Goal: Check status: Check status

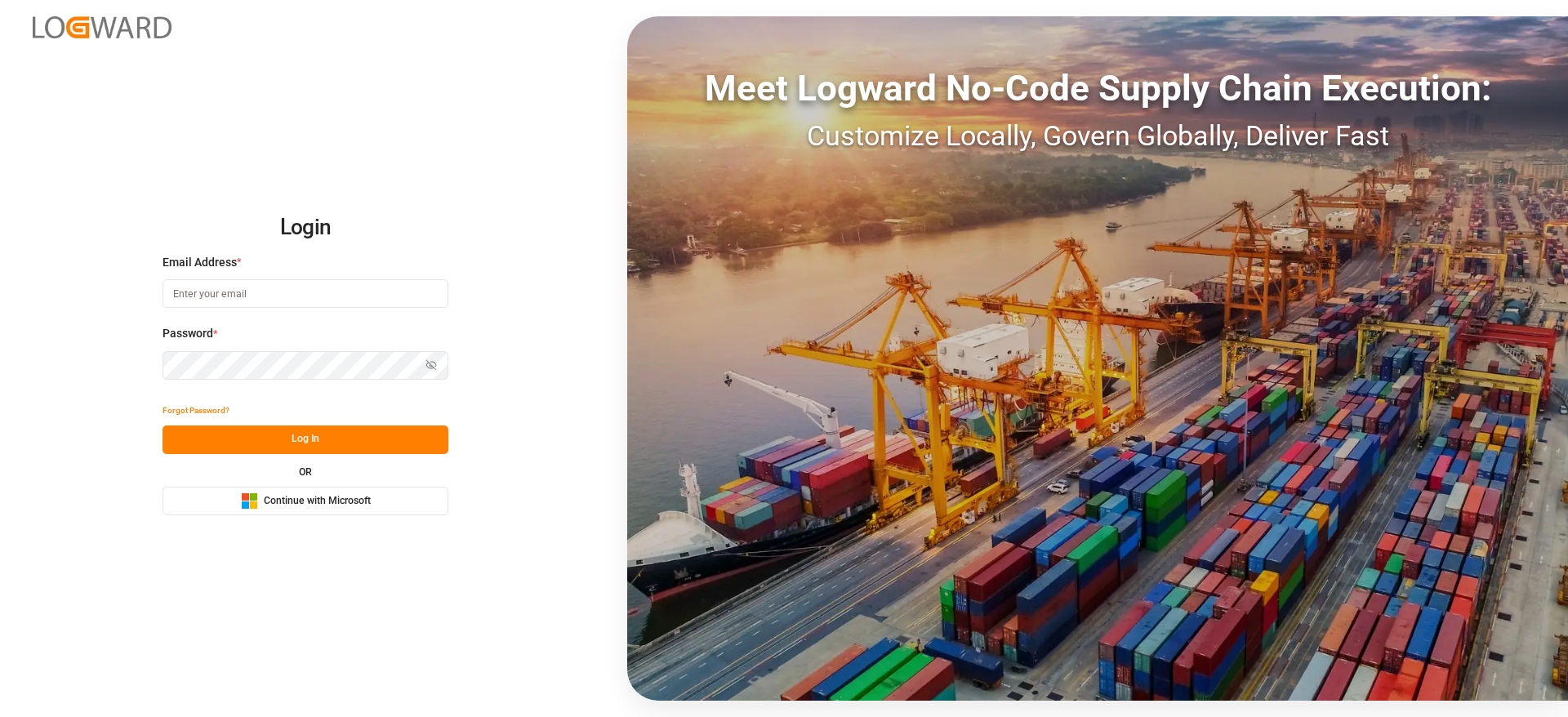
click at [366, 503] on span "Continue with Microsoft" at bounding box center [317, 501] width 107 height 15
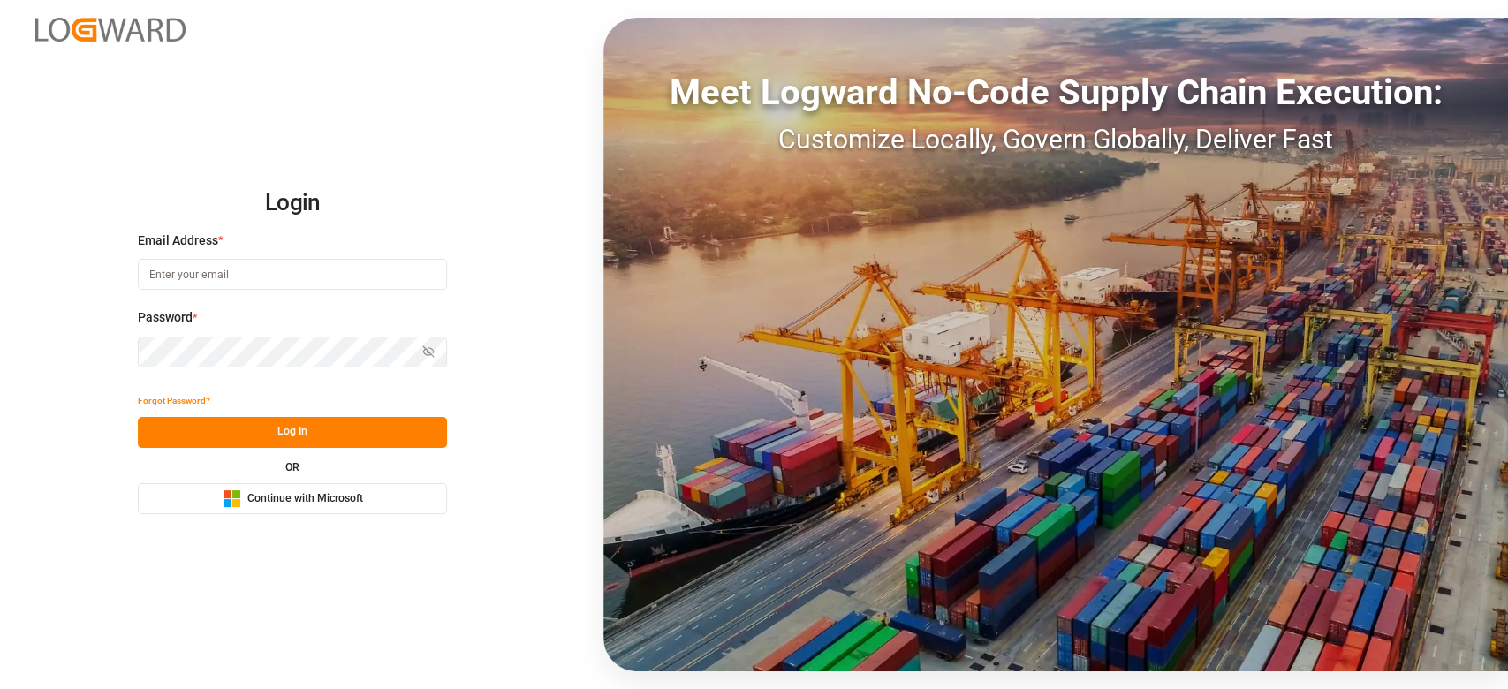
click at [368, 492] on button "Microsoft Logo Continue with Microsoft" at bounding box center [292, 498] width 309 height 31
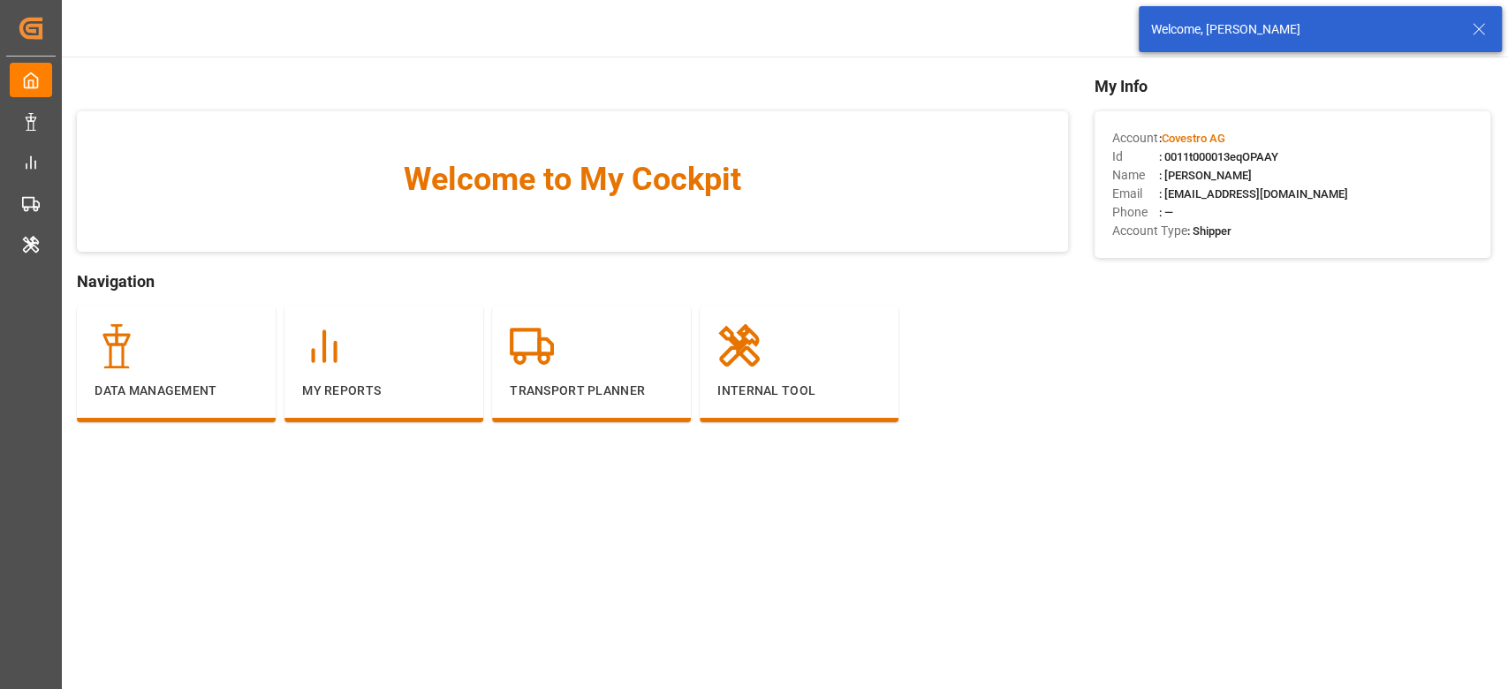
click at [1471, 25] on icon at bounding box center [1478, 29] width 21 height 21
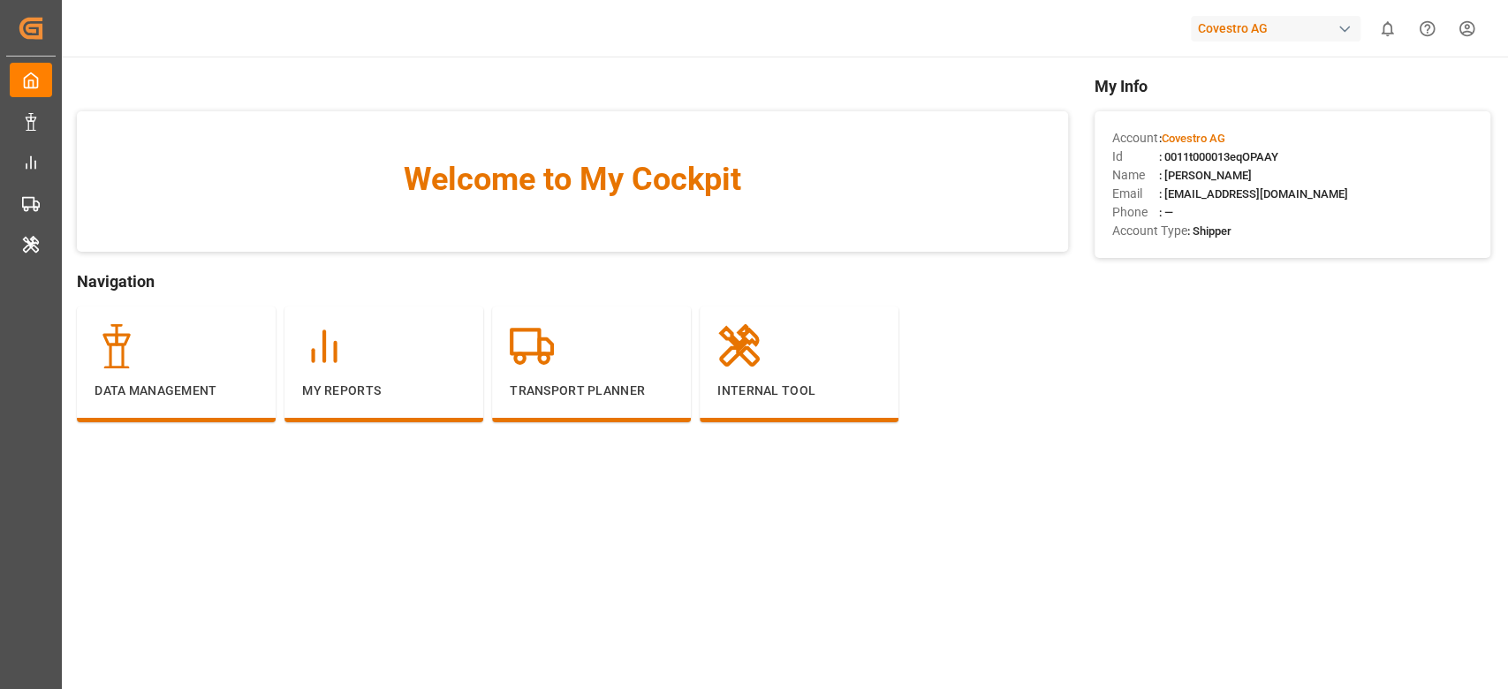
click at [1253, 21] on div "Covestro AG" at bounding box center [1276, 29] width 170 height 26
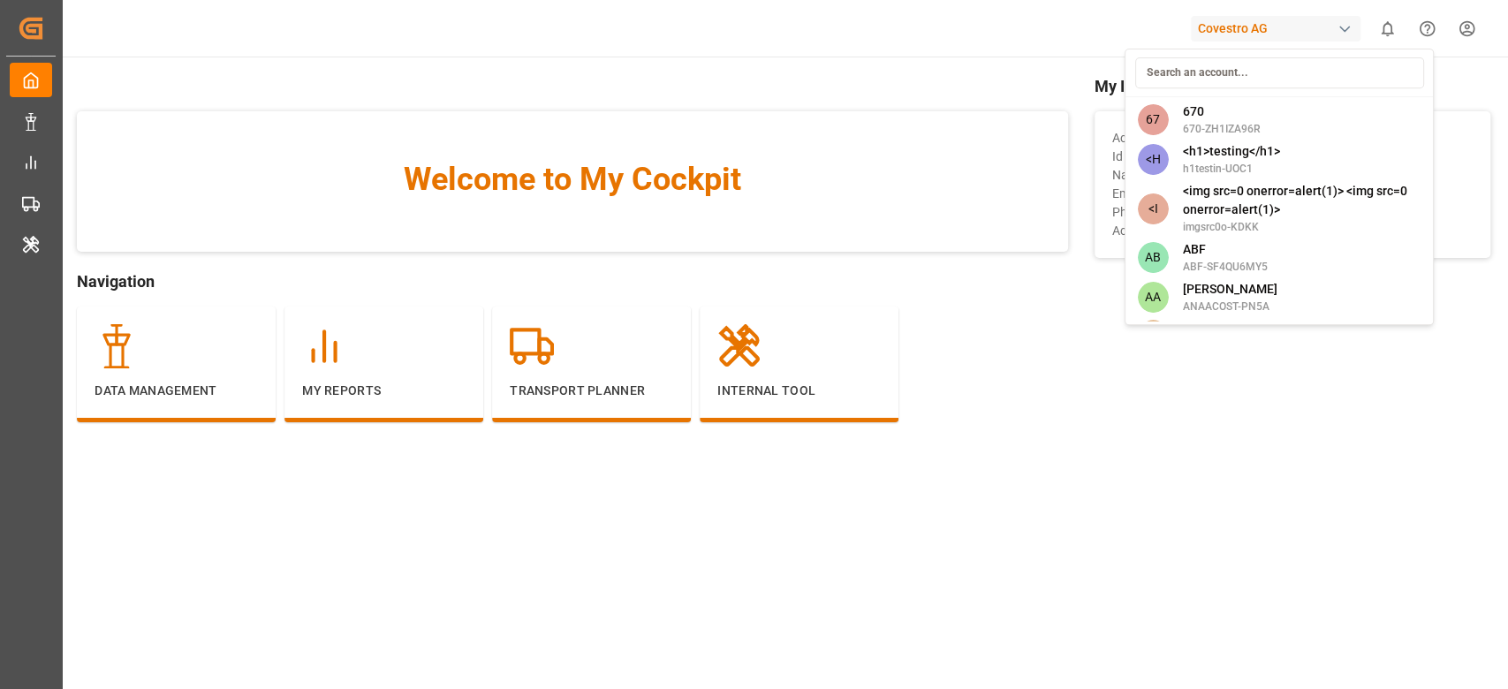
click at [1187, 67] on input at bounding box center [1278, 72] width 289 height 31
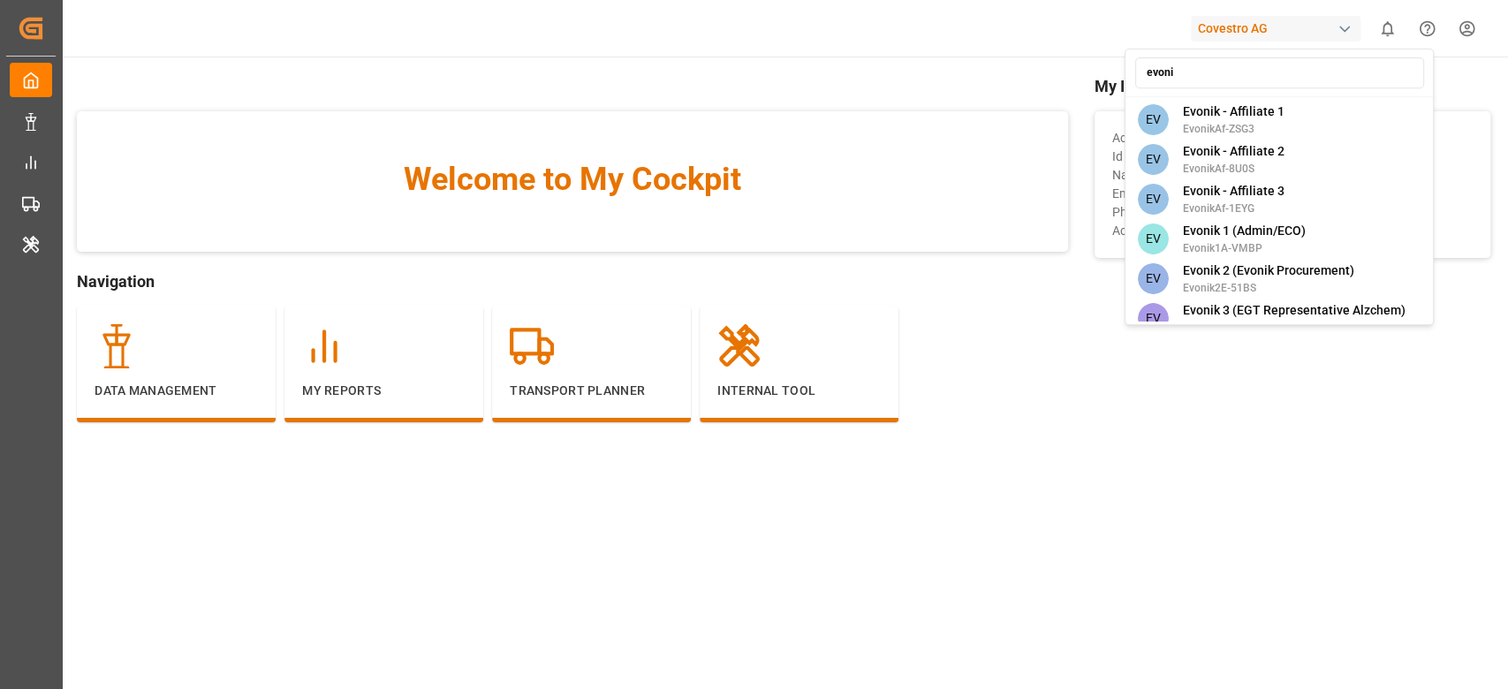
type input "evonik"
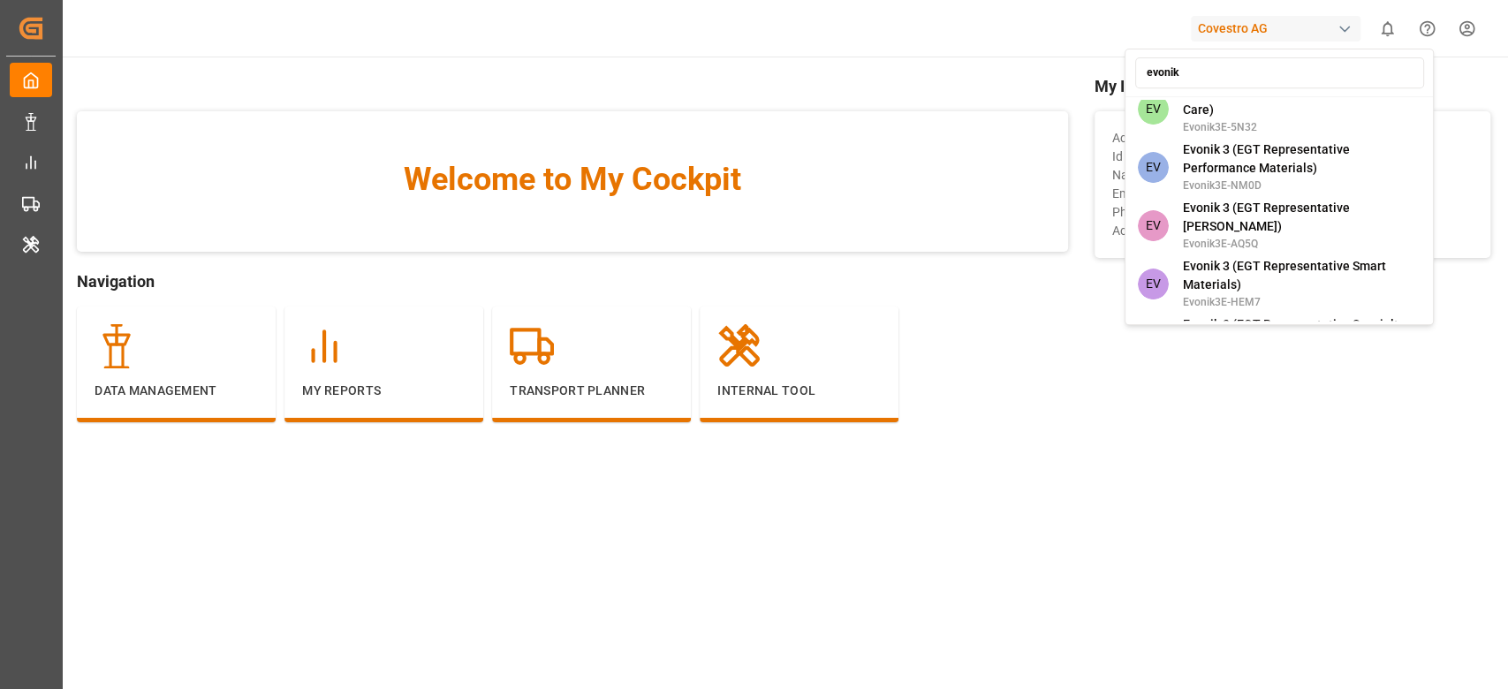
scroll to position [383, 0]
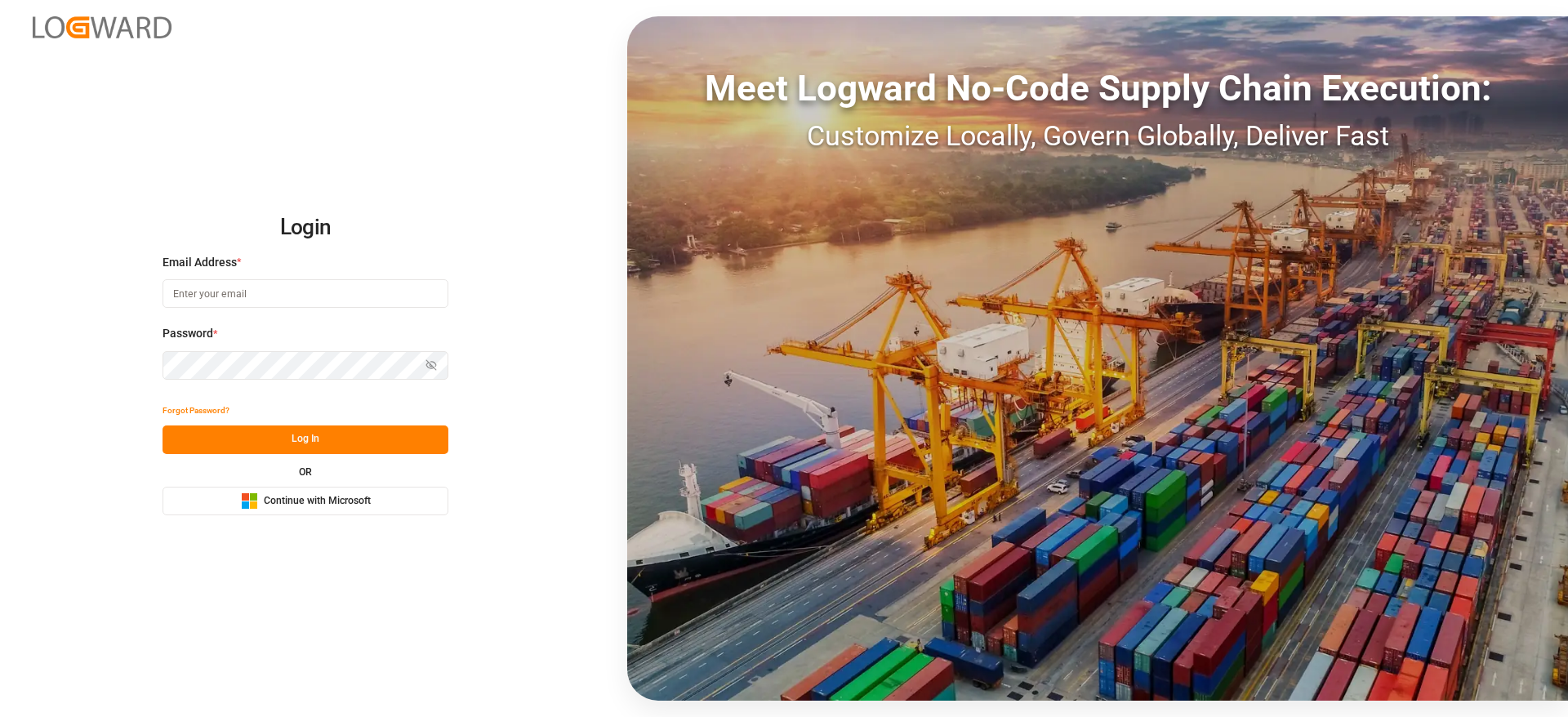
click at [398, 501] on button "Microsoft Logo Continue with Microsoft" at bounding box center [305, 501] width 286 height 29
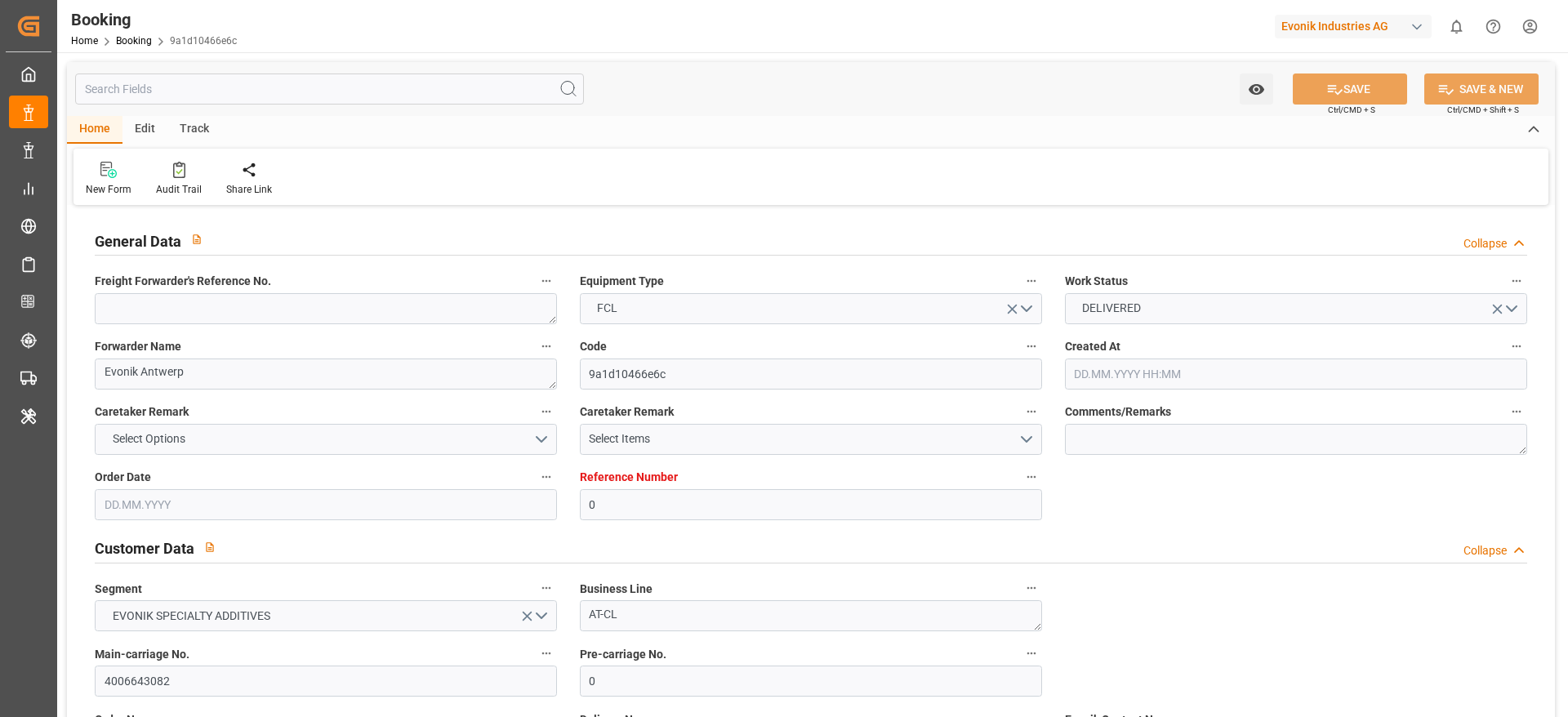
type input "0"
type input "9962603"
type input "ONE"
type input "Ocean Network Express"
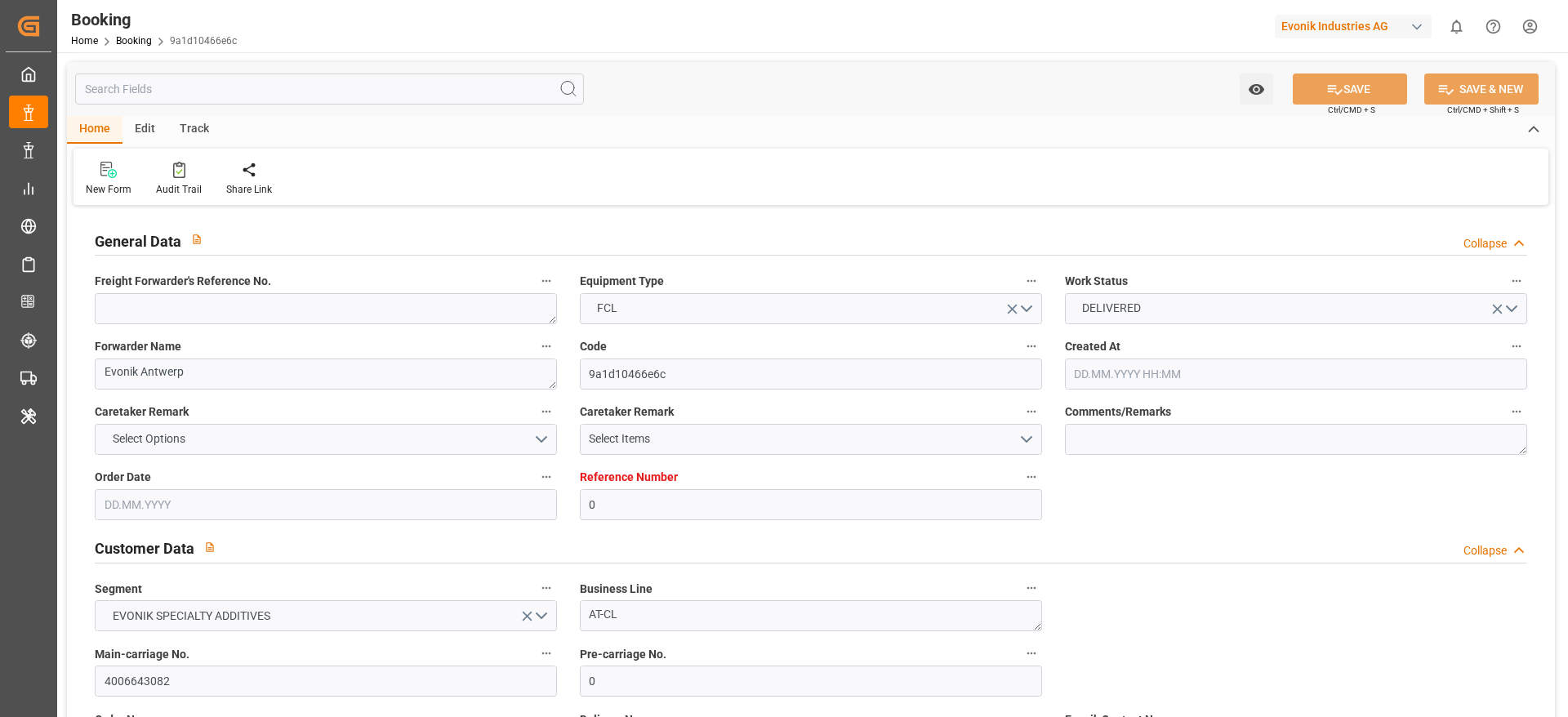
type input "BEANR"
type input "JPUKB"
type input "74"
type input "KRPUS"
type input "0"
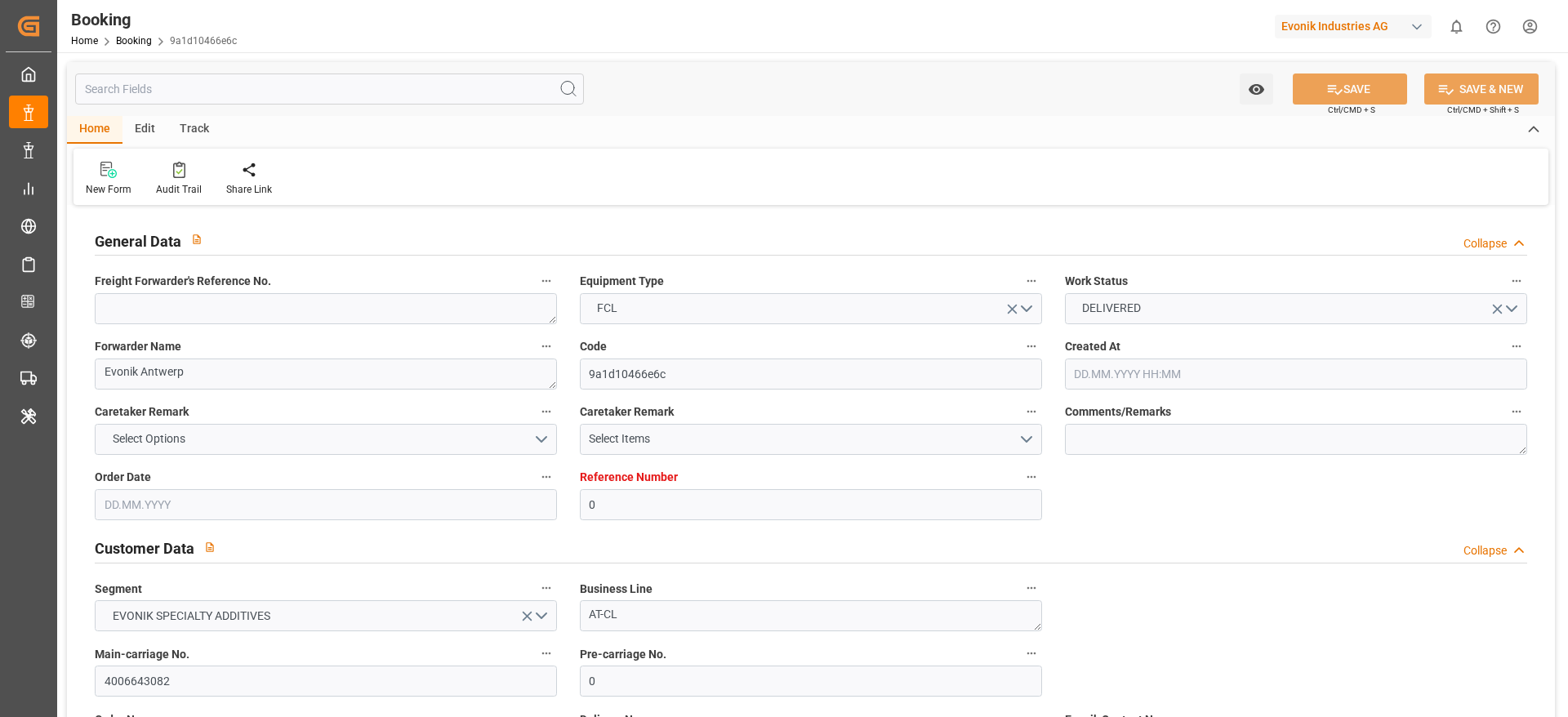
type input "BEANR"
type input "JPUKB"
type input "9907392"
type input "[DATE] 14:41"
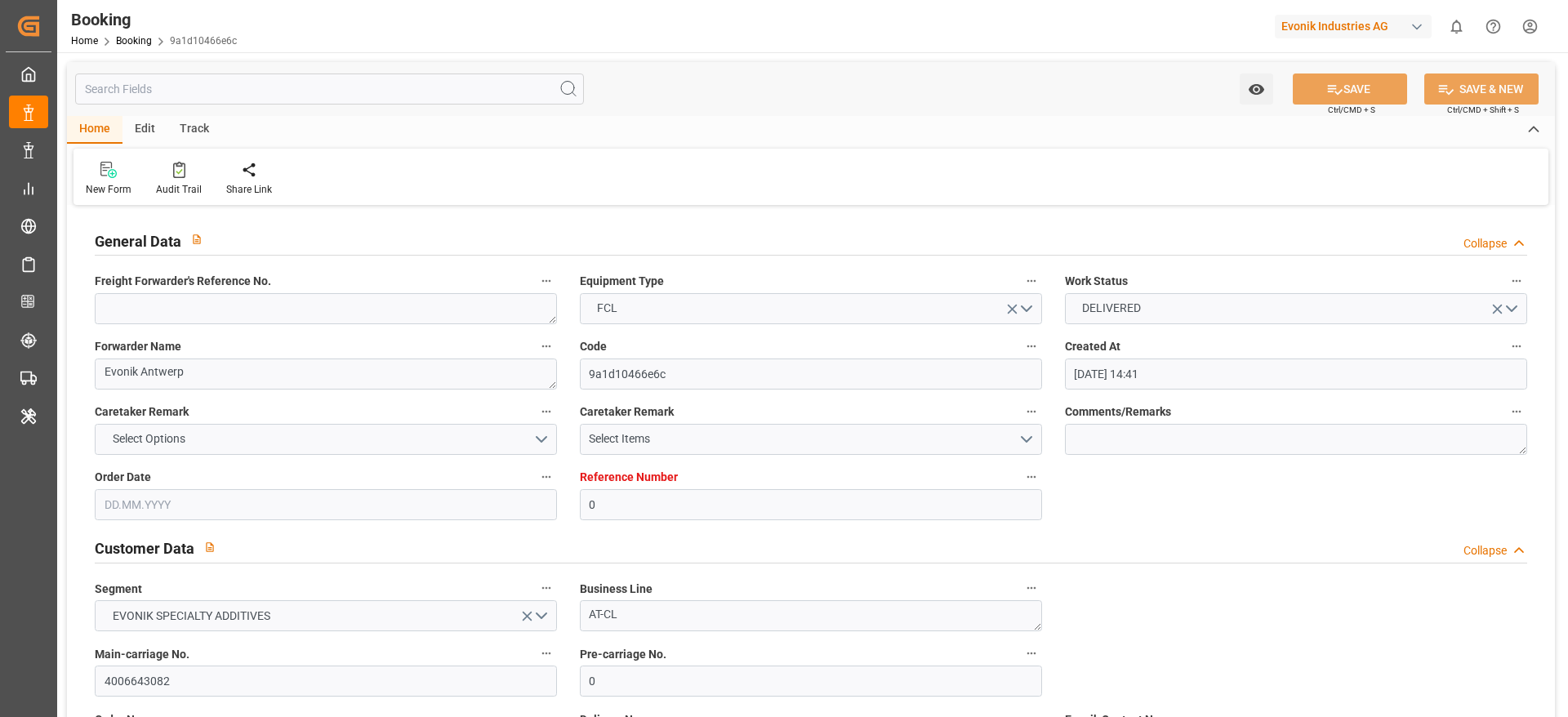
type input "[DATE]"
type input "[DATE] 16:35"
type input "[DATE] 00:00"
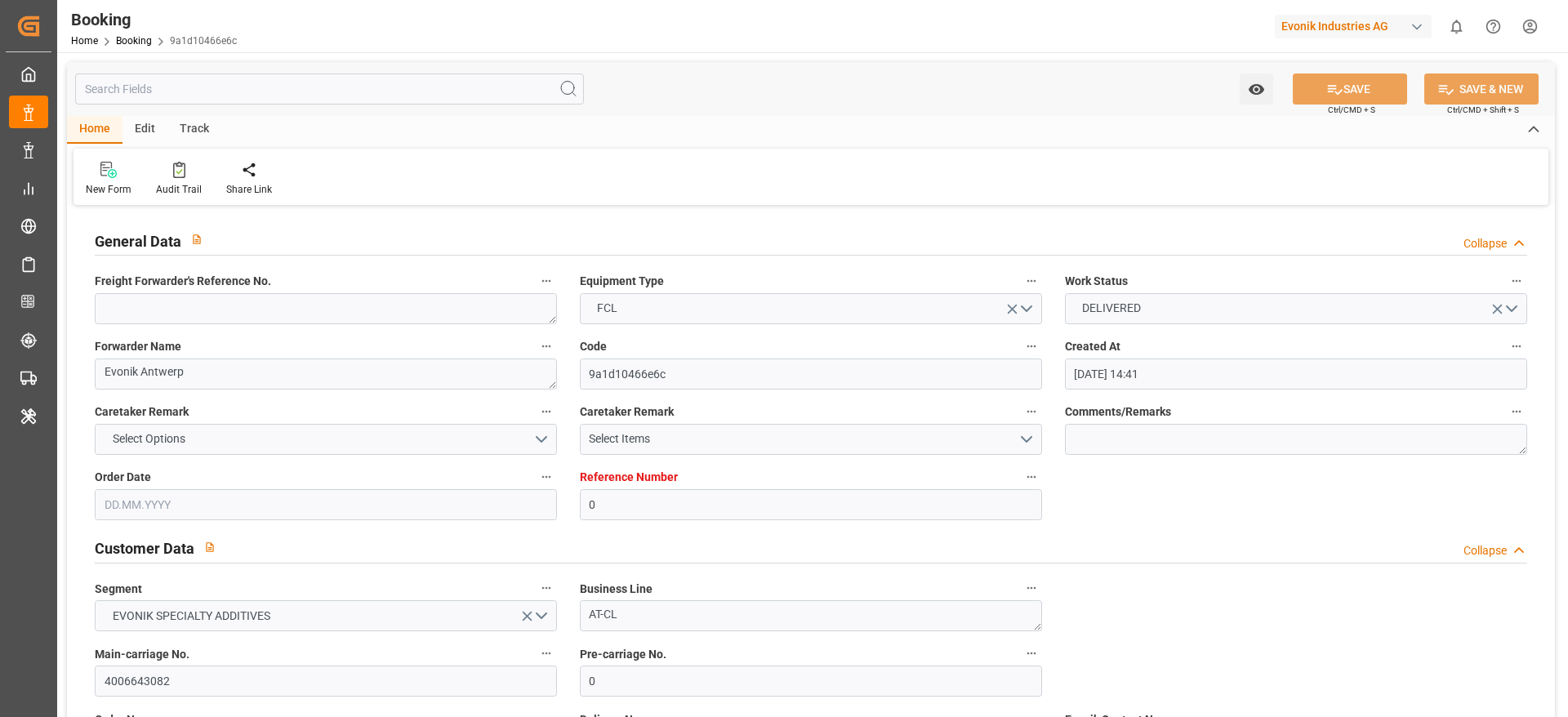
type input "[DATE] 16:35"
type input "[DATE] 16:57"
type input "[DATE] 23:00"
type input "[DATE] 00:00"
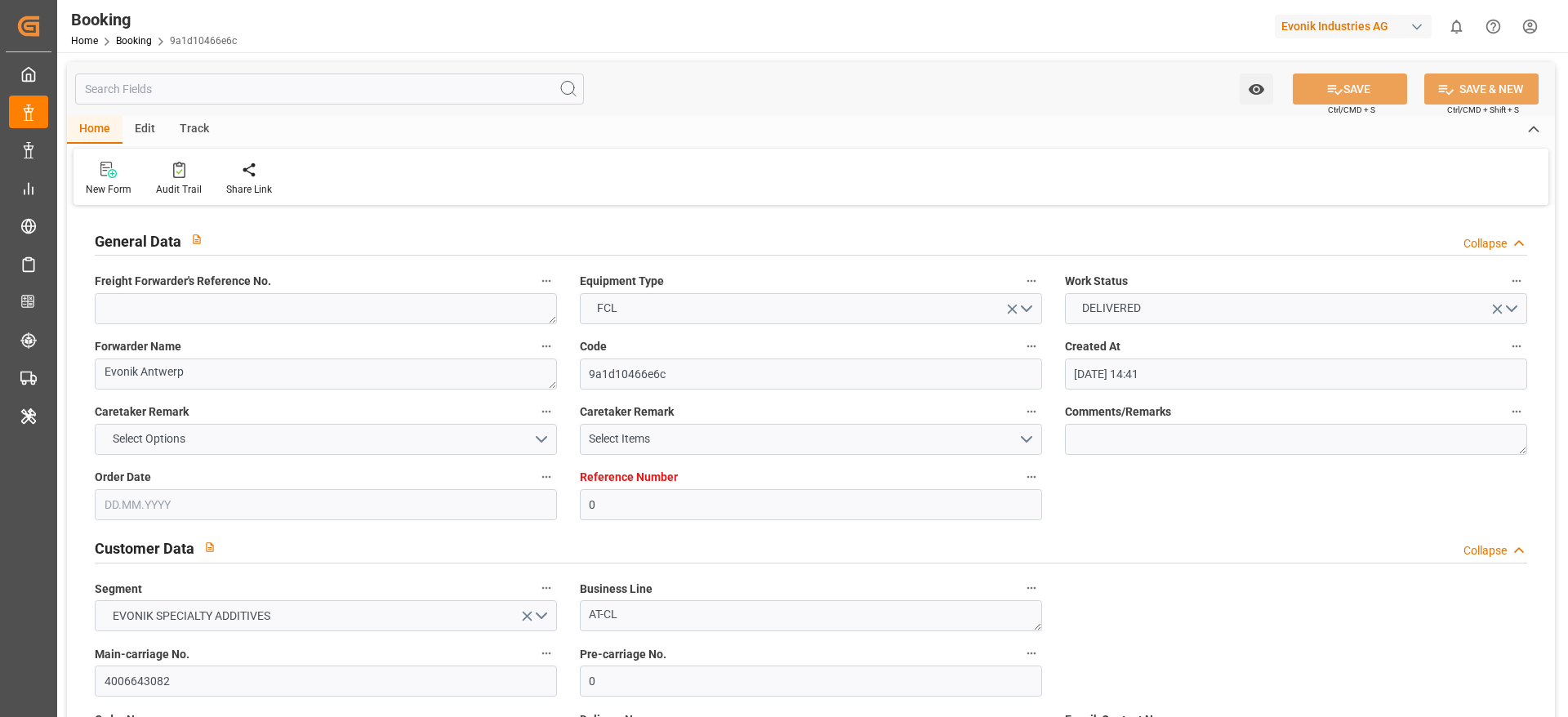
type input "[DATE] 00:00"
type input "[DATE] 09:32"
type input "[DATE] 19:30"
type input "[DATE] 00:00"
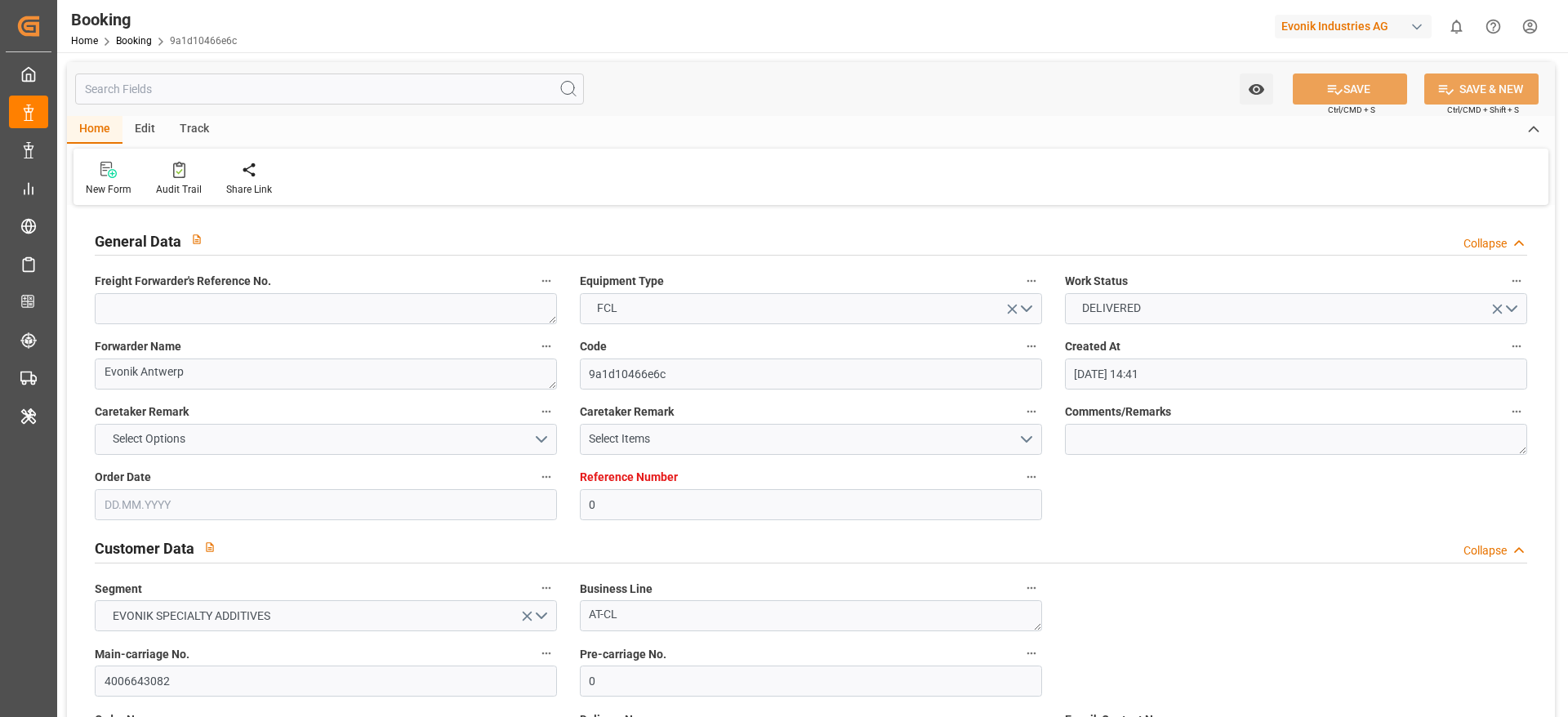
type input "[DATE] 00:00"
type input "[DATE] 08:00"
type input "[DATE] 14:00"
type input "[DATE] 00:00"
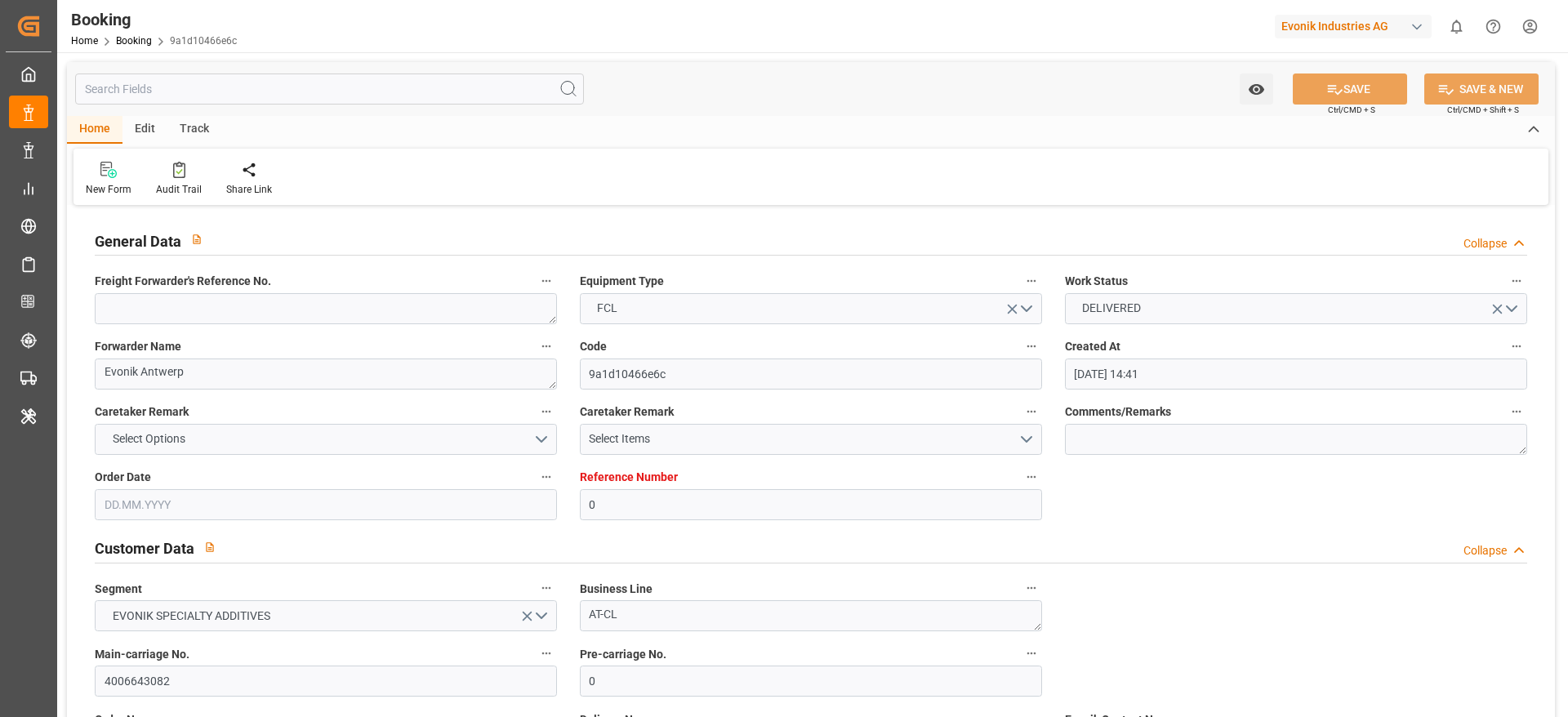
type input "[DATE] 12:45"
type input "[DATE]"
type input "[DATE] 00:00"
type input "[DATE] 09:46"
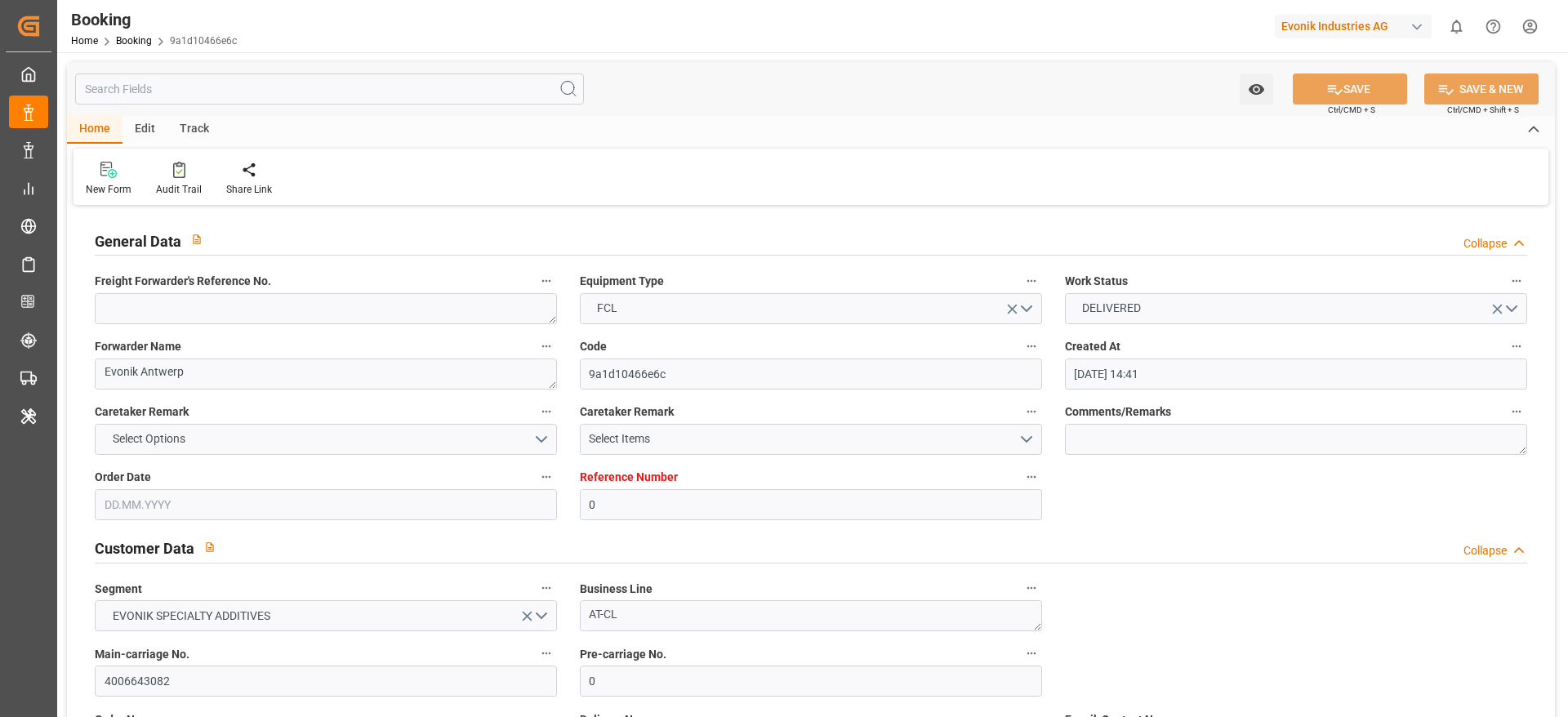
type input "[DATE] 21:00"
type input "[DATE] 09:46"
type input "[DATE] 14:53"
type input "[DATE] 05:40"
type input "[DATE] 15:31"
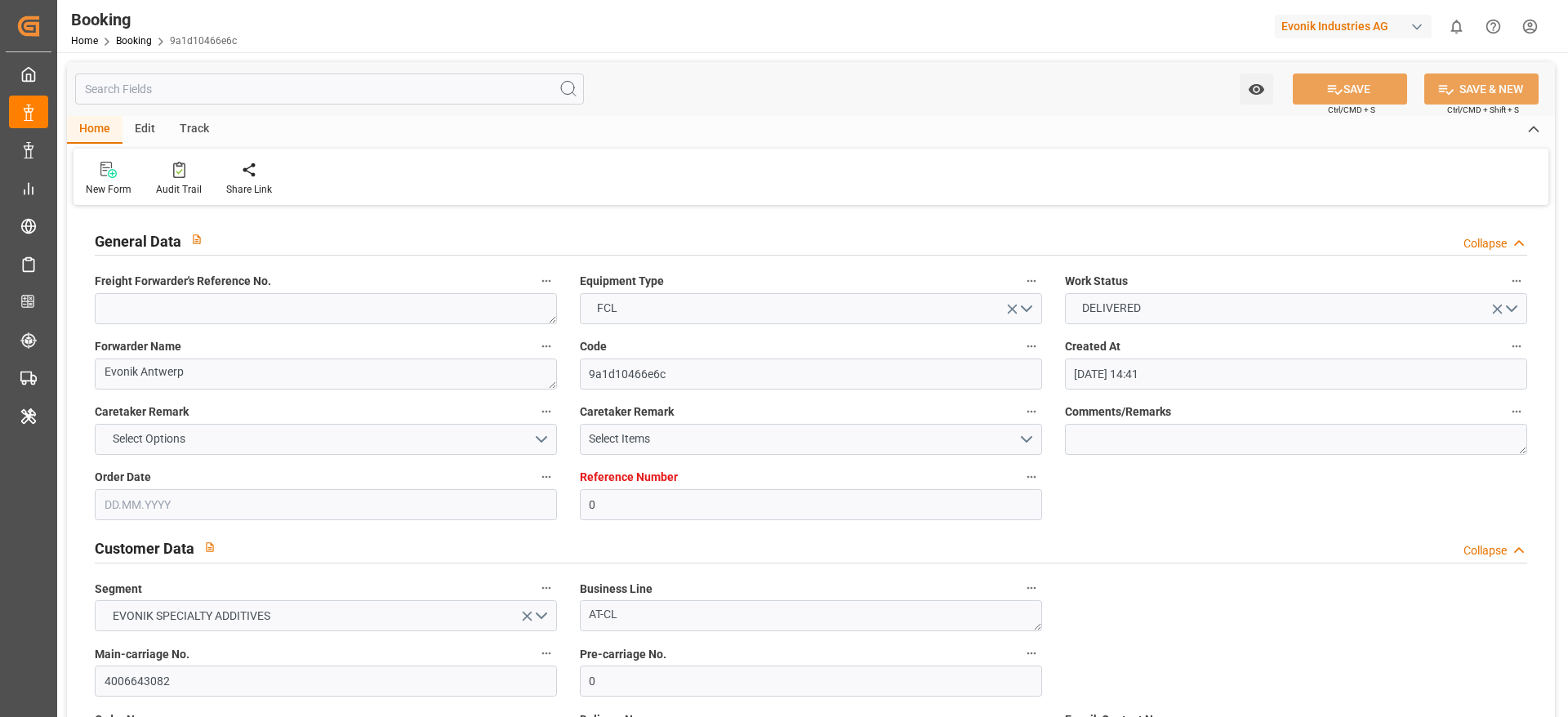
type input "[DATE] 16:35"
type input "[DATE] 17:09"
type input "[DATE] 00:00"
type input "[DATE] 09:33"
type input "[DATE] 01:30"
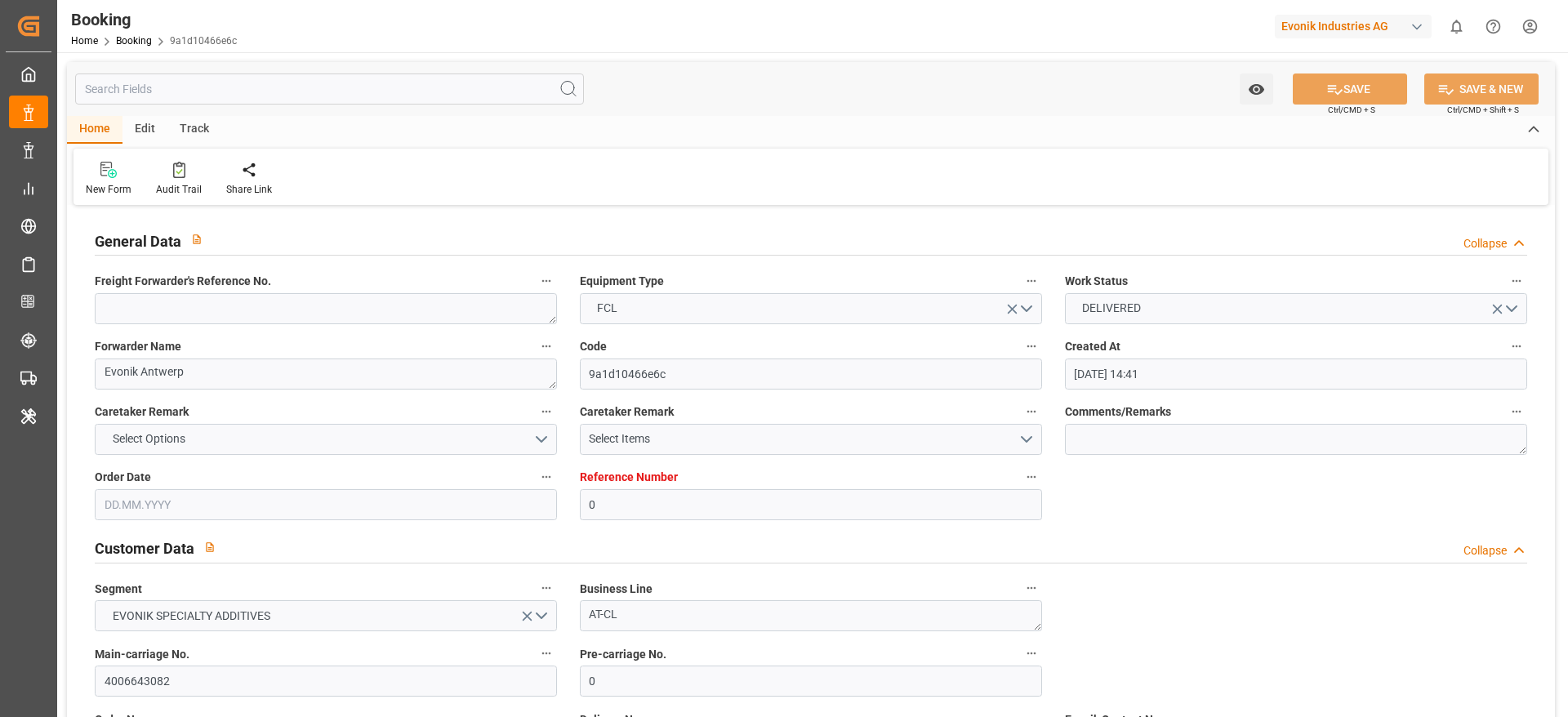
type input "[DATE] 23:30"
type input "[DATE] 23:05"
type input "[DATE] 00:55"
type input "[DATE] 10:45"
type input "[DATE] 22:33"
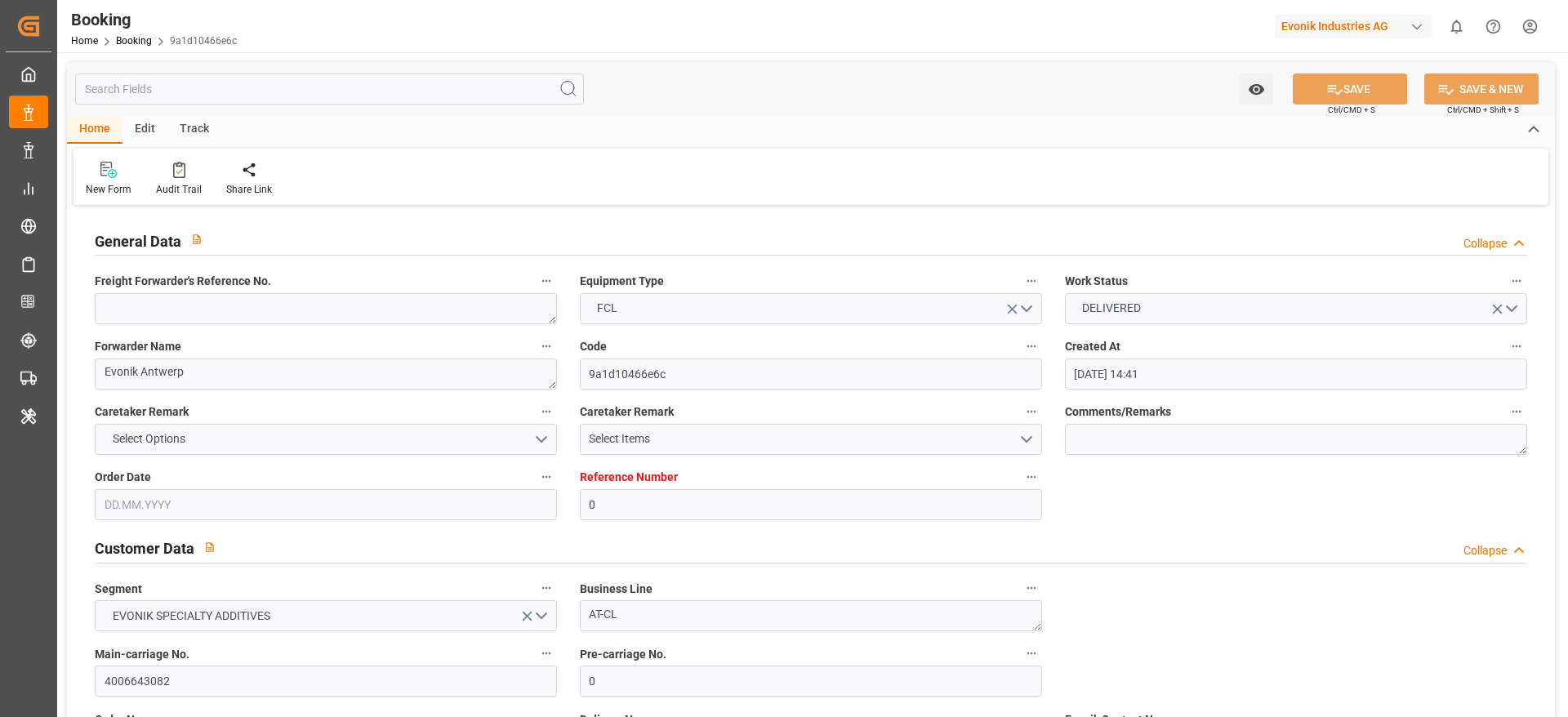
type input "[DATE] 19:30"
type input "[DATE] 08:00"
type input "[DATE] 12:13"
type input "[DATE] 09:30"
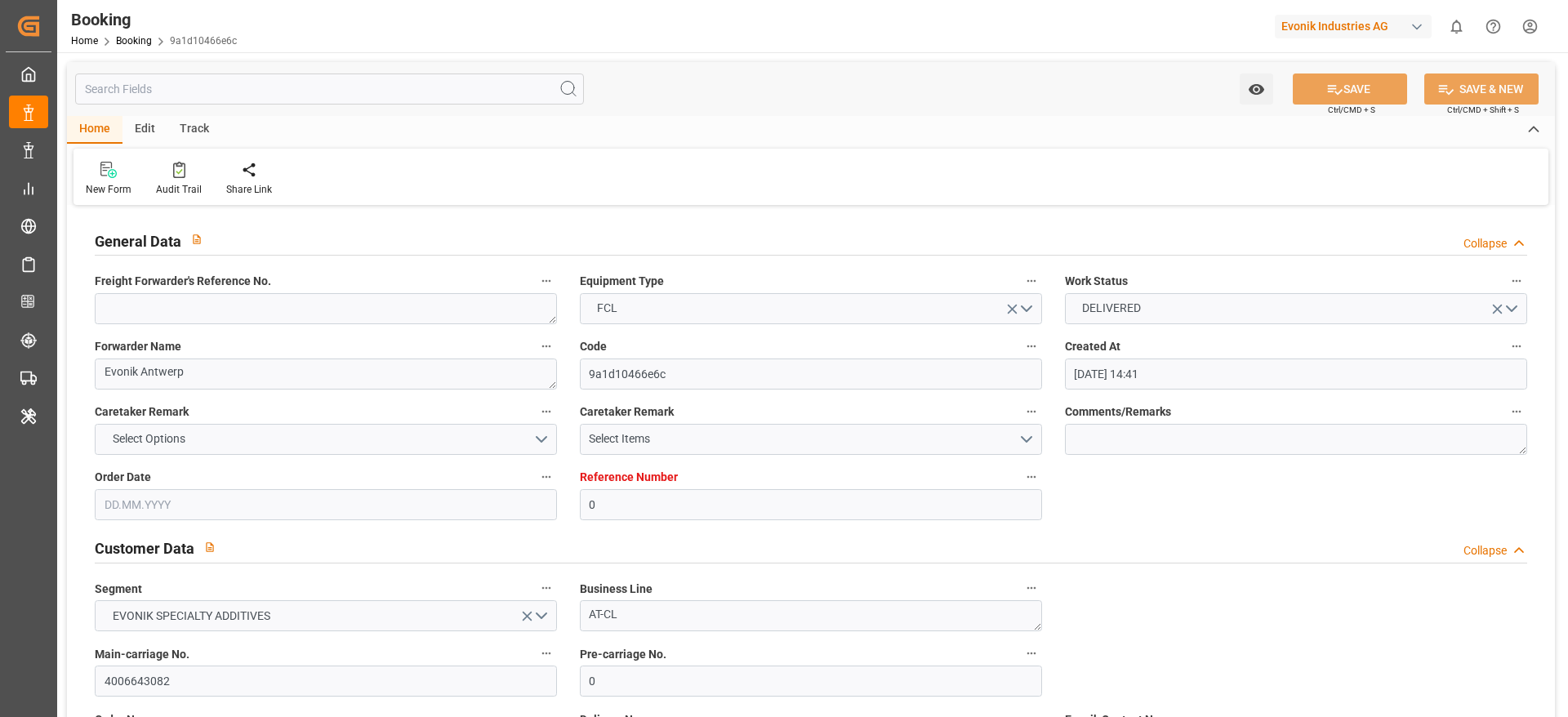
type input "[DATE] 13:51"
type input "[DATE] 14:00"
type input "[DATE] 23:00"
type input "[DATE] 06:01"
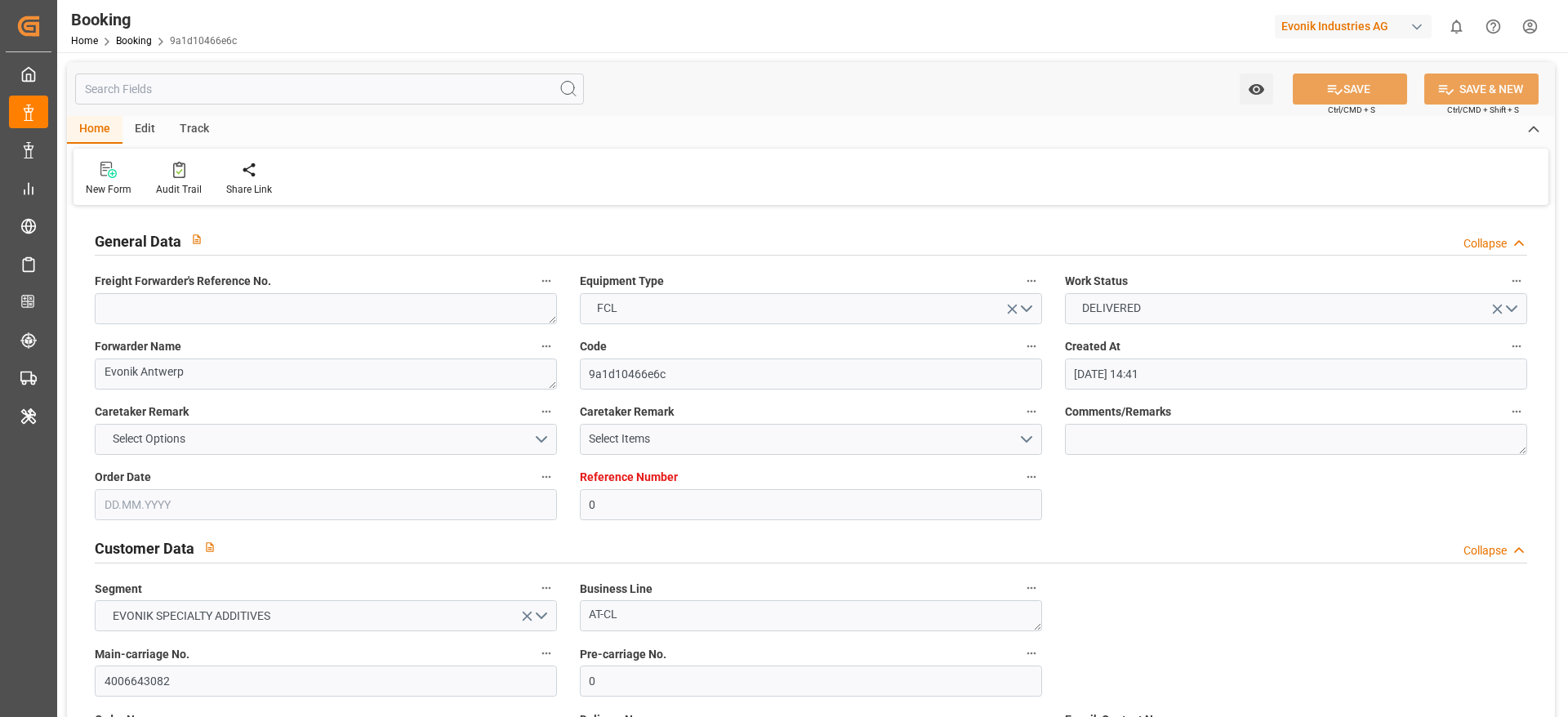
type input "[DATE] 00:30"
type input "[DATE] 15:30"
type input "[DATE] 05:00"
type input "[DATE] 20:00"
type input "[DATE] 06:01"
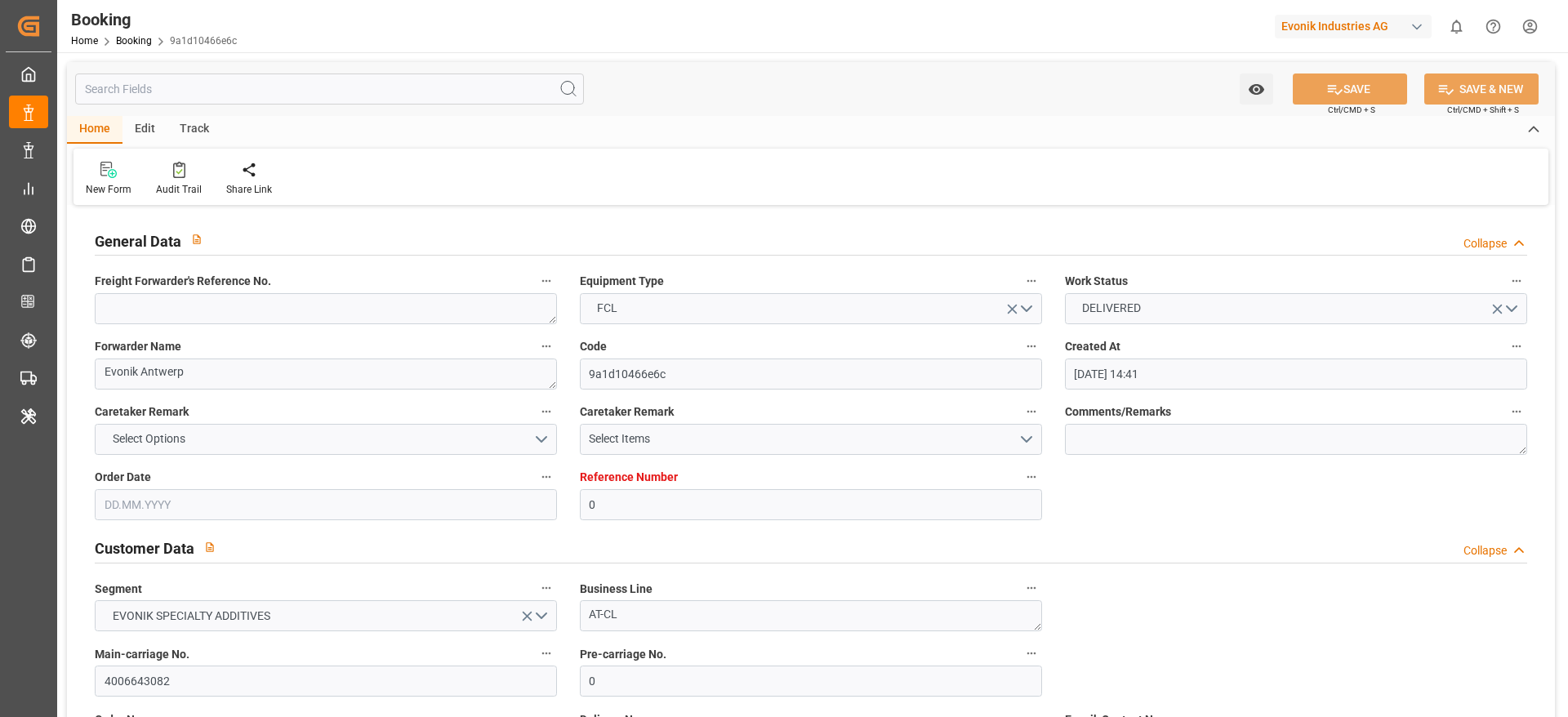
type input "[DATE] 02:00"
type input "[DATE] 11:00"
click at [190, 182] on div "Audit Trail" at bounding box center [178, 189] width 45 height 15
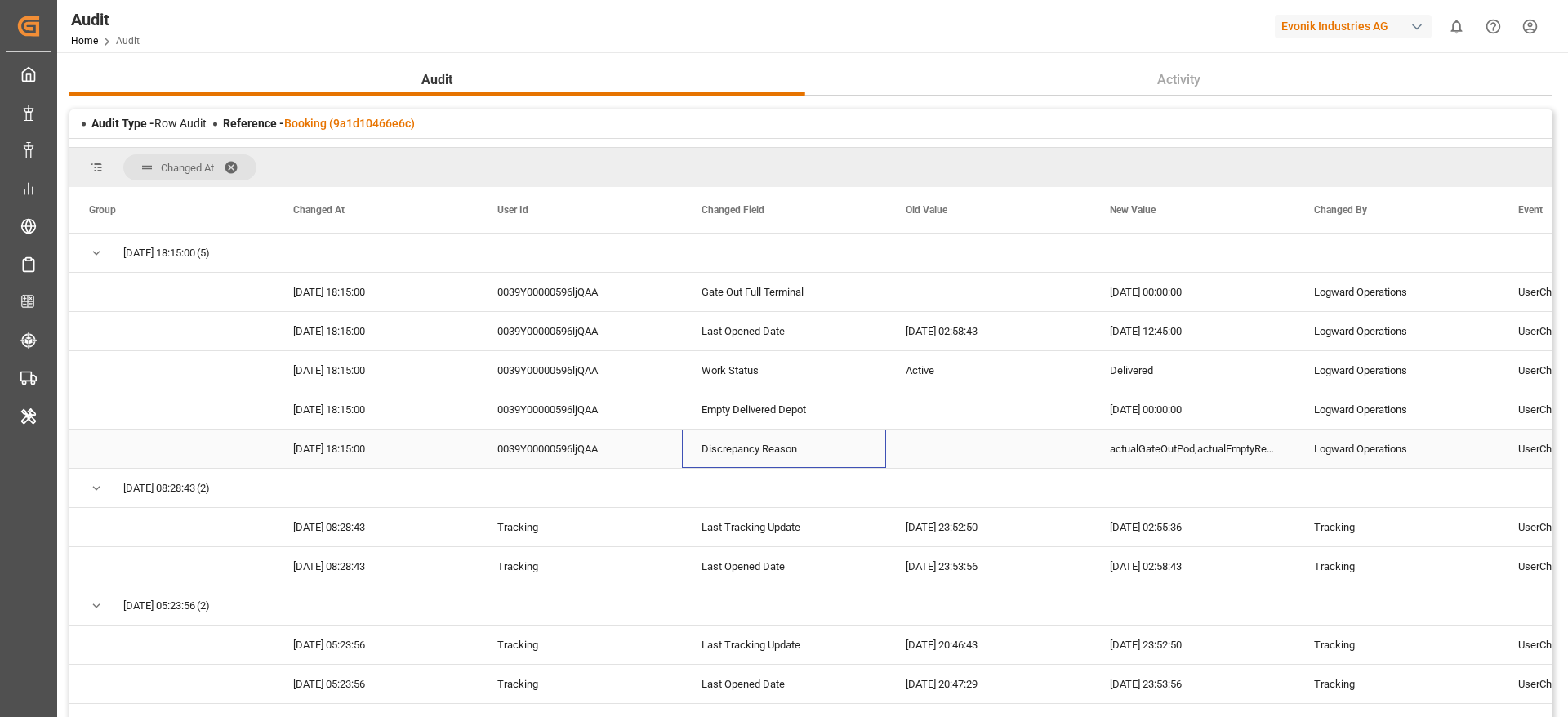
click at [786, 444] on div "Discrepancy Reason" at bounding box center [784, 449] width 204 height 39
click at [802, 412] on div "Empty Delivered Depot" at bounding box center [784, 409] width 204 height 39
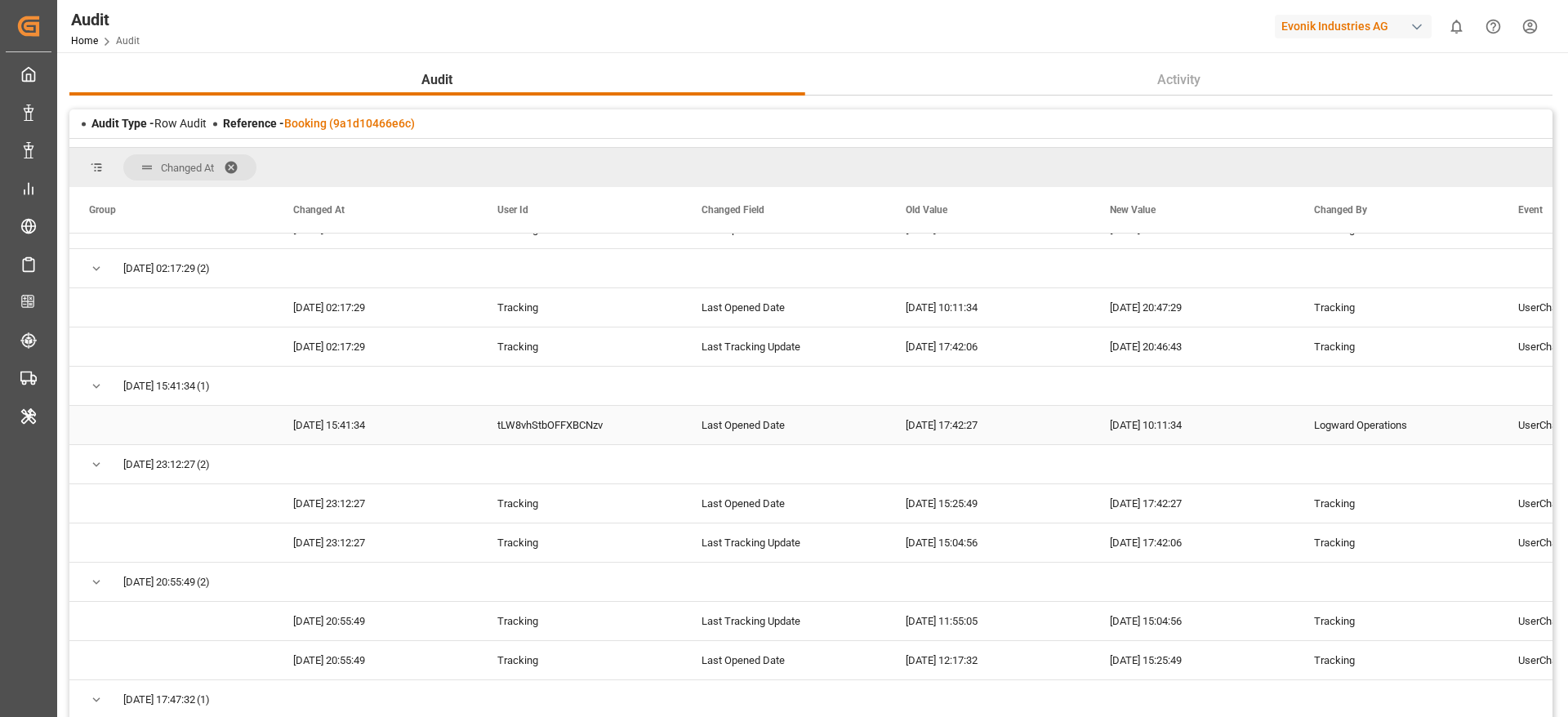
scroll to position [453, 0]
click at [630, 431] on div "tLW8vhStbOFFXBCNzv" at bounding box center [580, 427] width 204 height 39
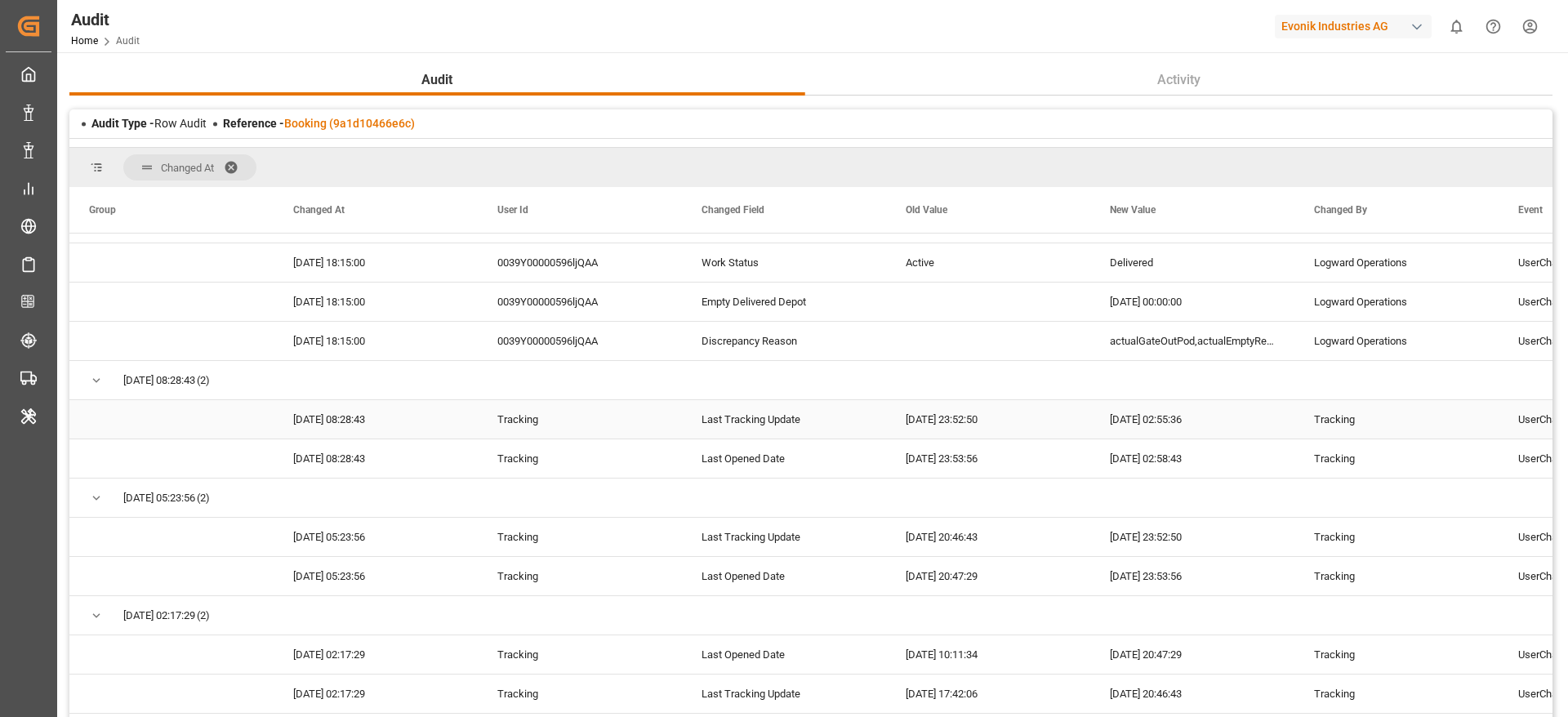
scroll to position [0, 0]
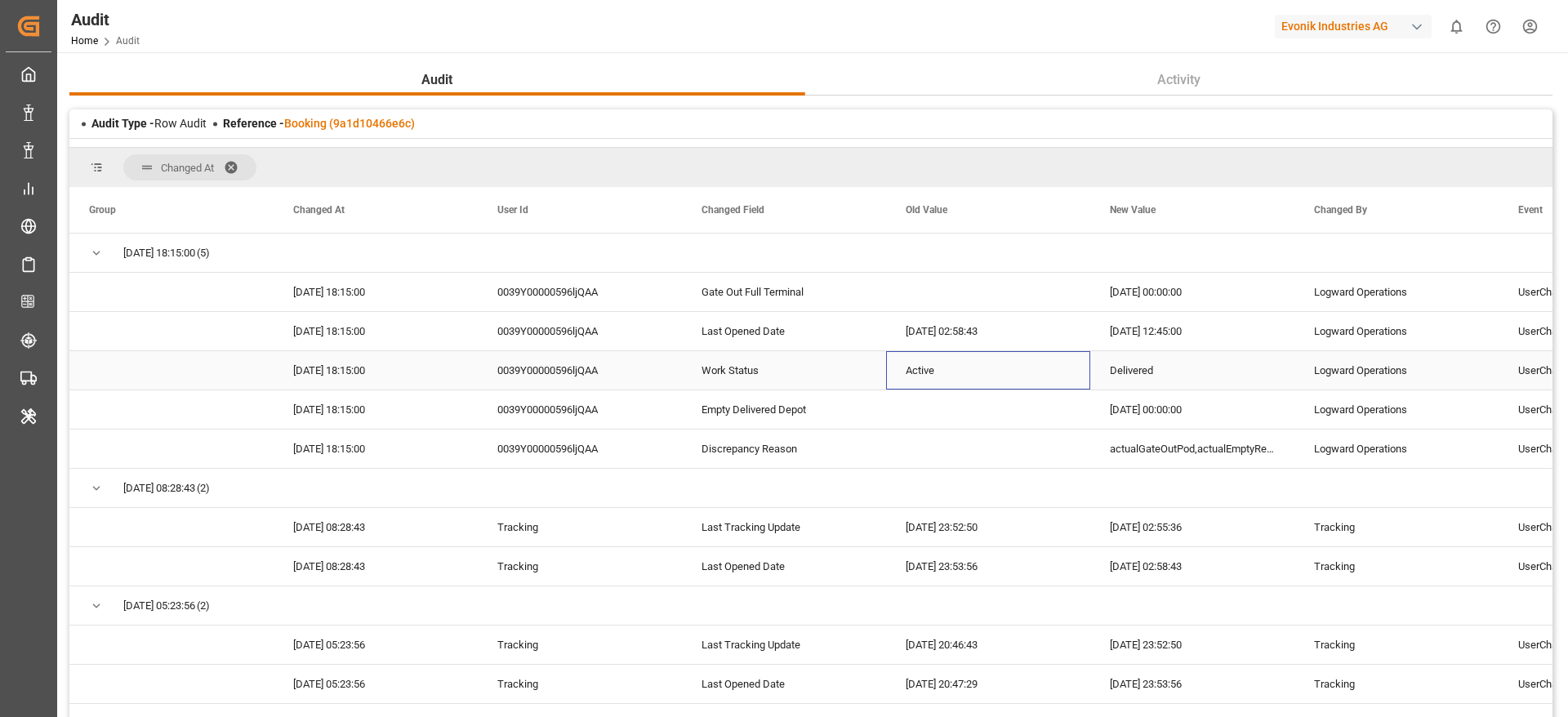
click at [896, 381] on div "Active" at bounding box center [987, 371] width 204 height 39
click at [1133, 389] on div "[DATE] 18:15:00 0039Y00000596ljQAA Work Status Active Delivered Logward Operati…" at bounding box center [1192, 371] width 2246 height 39
click at [1185, 334] on div "[DATE] 12:45:00" at bounding box center [1192, 331] width 204 height 39
click at [1157, 290] on div "[DATE] 00:00:00" at bounding box center [1192, 292] width 204 height 39
click at [1145, 410] on div "[DATE] 00:00:00" at bounding box center [1192, 409] width 204 height 39
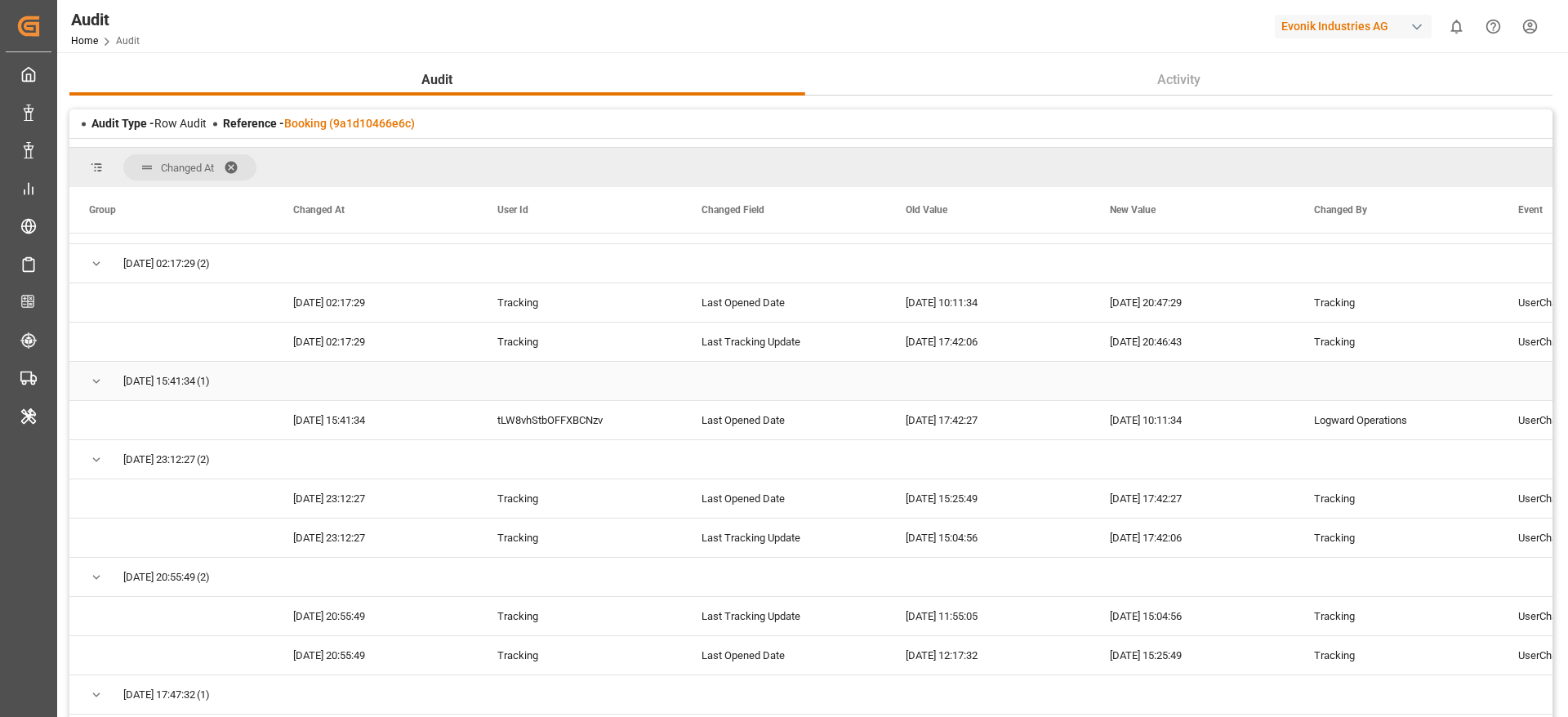
scroll to position [463, 0]
click at [976, 431] on div "[DATE] 17:42:27" at bounding box center [987, 417] width 204 height 39
click at [767, 389] on div "Press SPACE to select this row." at bounding box center [784, 378] width 204 height 39
click at [753, 421] on div "Last Opened Date" at bounding box center [784, 417] width 204 height 39
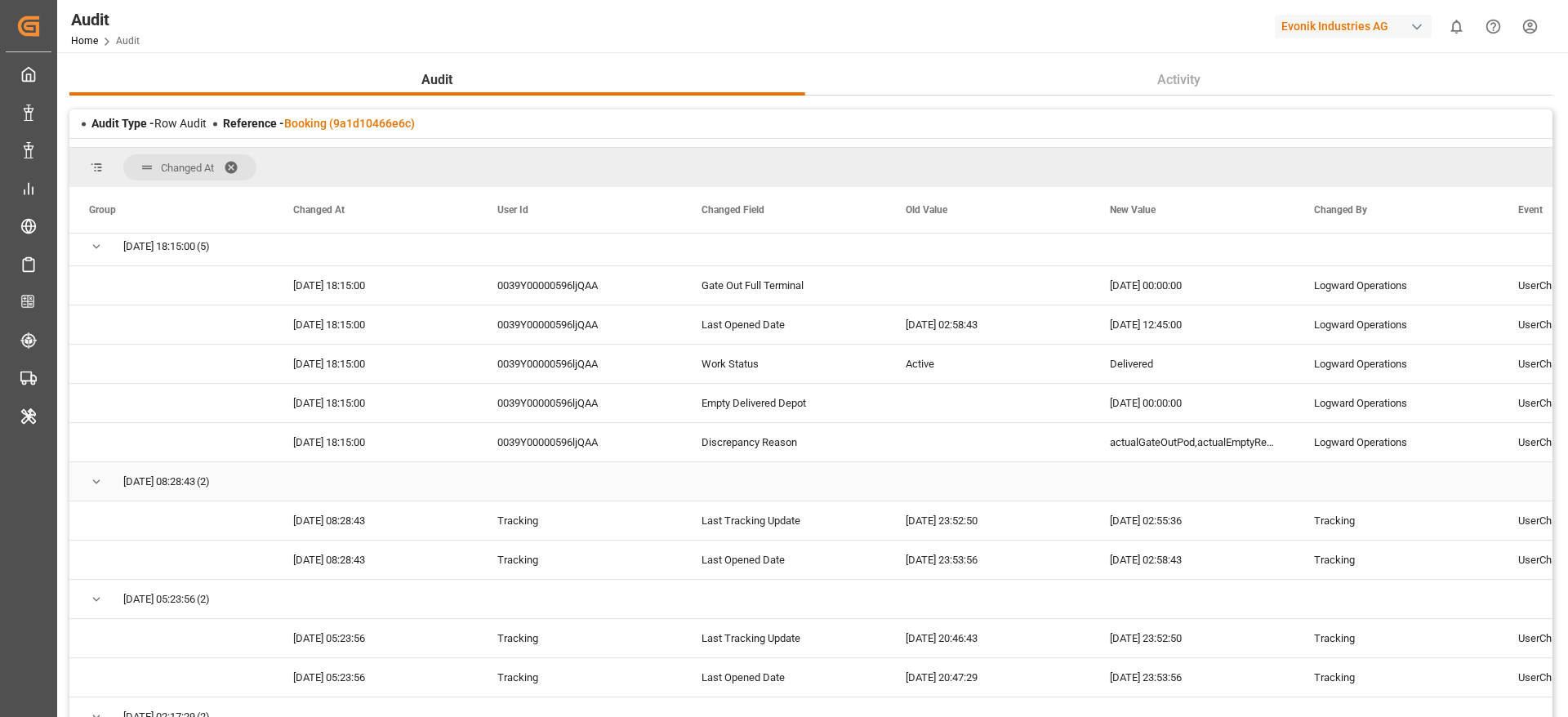
scroll to position [0, 0]
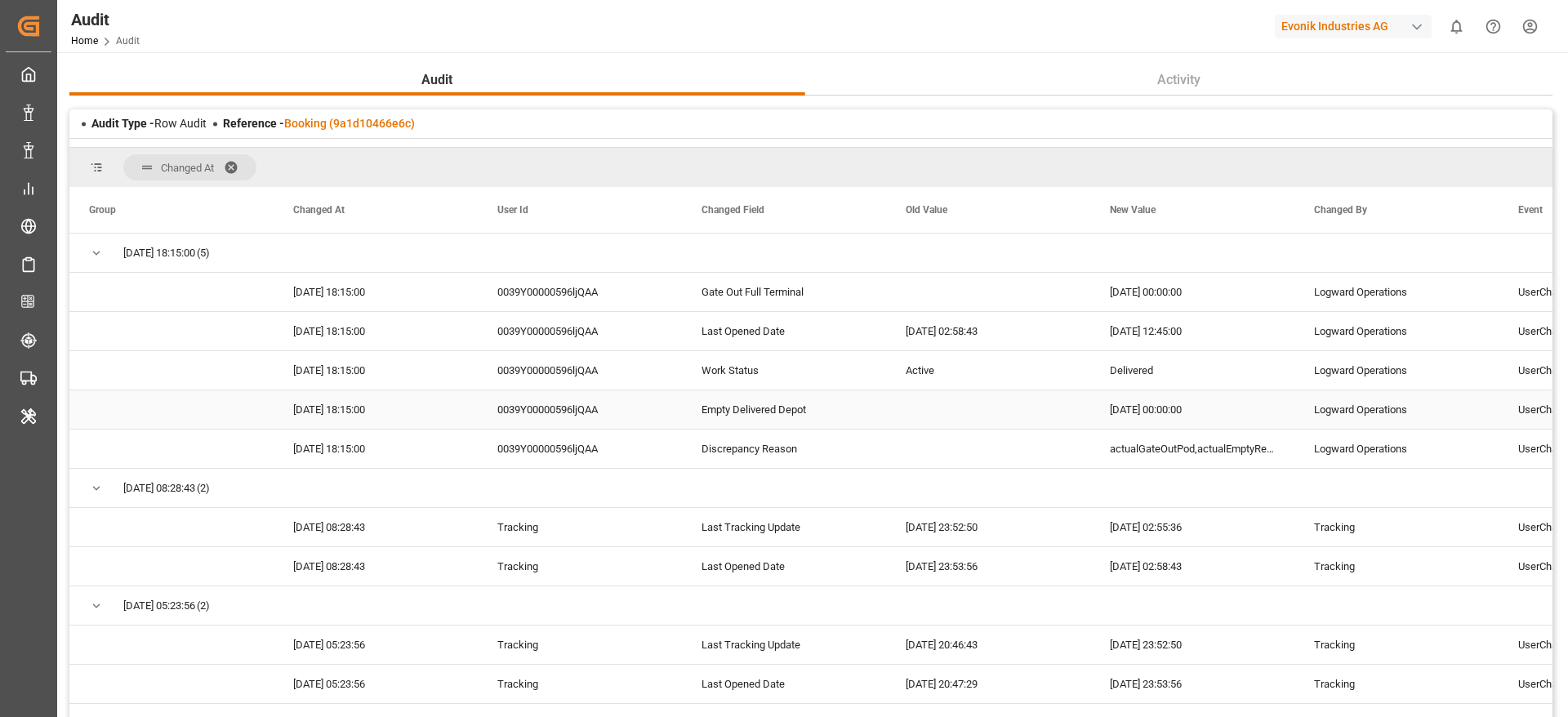
click at [753, 421] on div "Empty Delivered Depot" at bounding box center [784, 409] width 204 height 39
click at [794, 297] on div "Gate Out Full Terminal" at bounding box center [784, 292] width 204 height 39
click at [1180, 300] on div "[DATE] 00:00:00" at bounding box center [1192, 292] width 204 height 39
click at [1162, 409] on div "[DATE] 00:00:00" at bounding box center [1192, 409] width 204 height 39
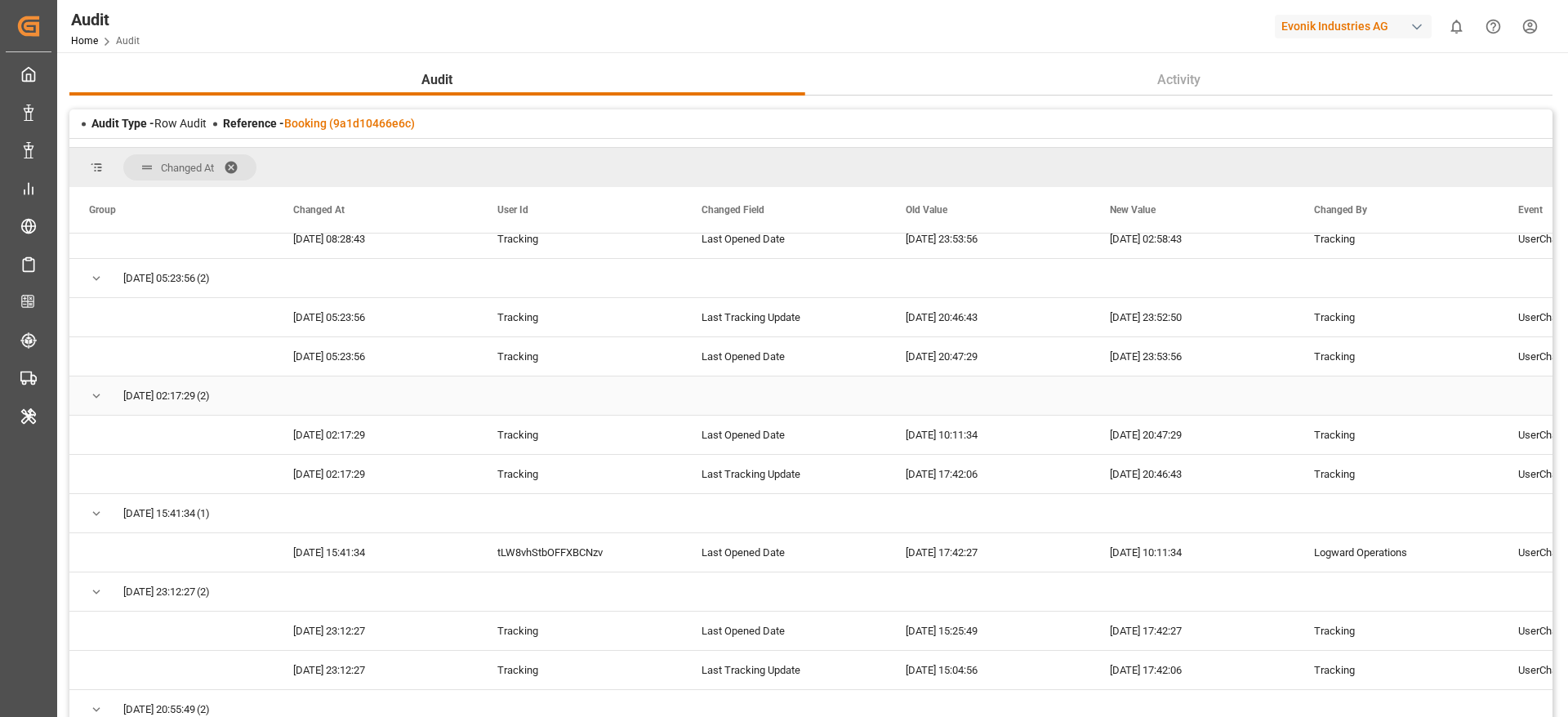
scroll to position [333, 0]
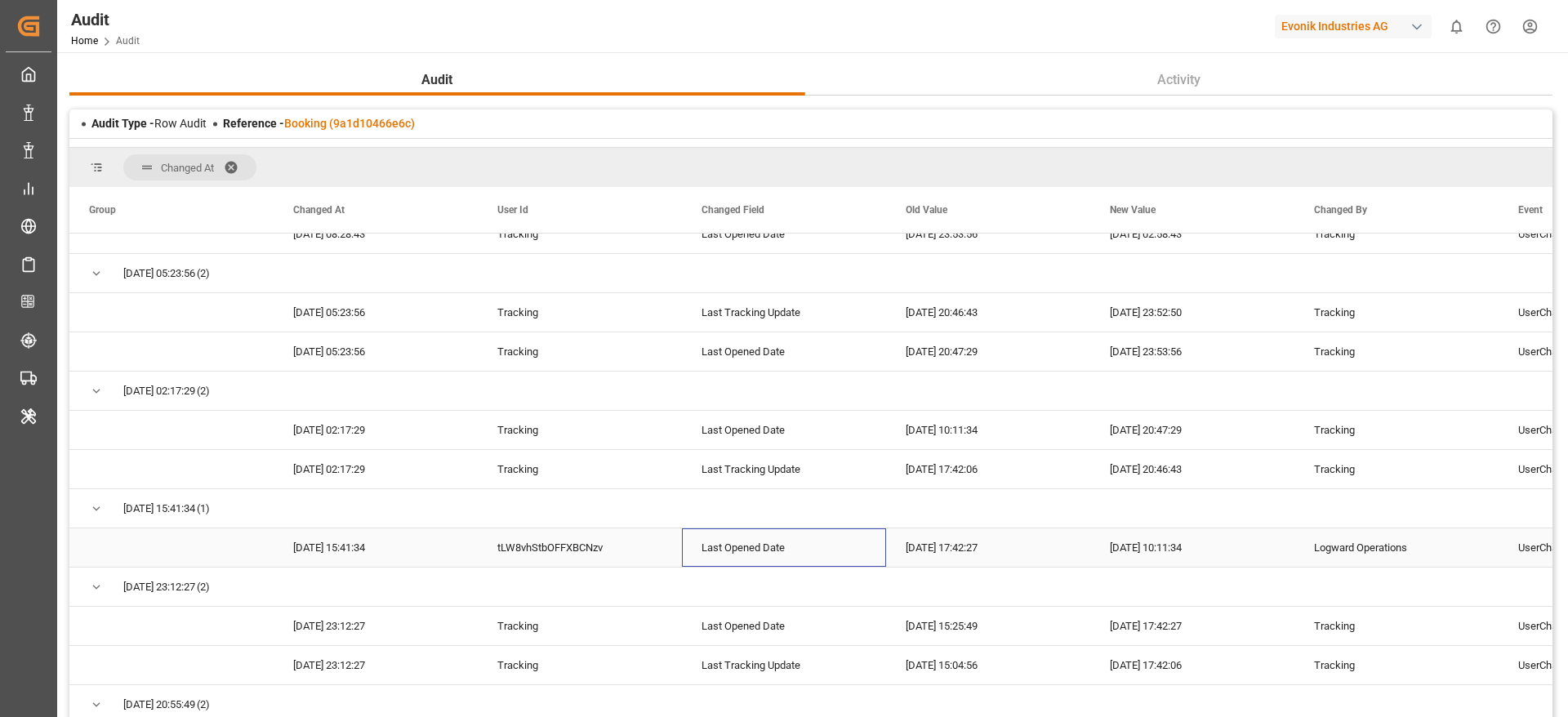
click at [773, 542] on div "Last Opened Date" at bounding box center [784, 548] width 204 height 39
click at [941, 543] on div "[DATE] 17:42:27" at bounding box center [987, 548] width 204 height 39
click at [1150, 543] on div "[DATE] 10:11:34" at bounding box center [1192, 548] width 204 height 39
click at [1015, 550] on div "[DATE] 17:42:27" at bounding box center [987, 548] width 204 height 39
click at [1140, 558] on div "[DATE] 10:11:34" at bounding box center [1192, 548] width 204 height 39
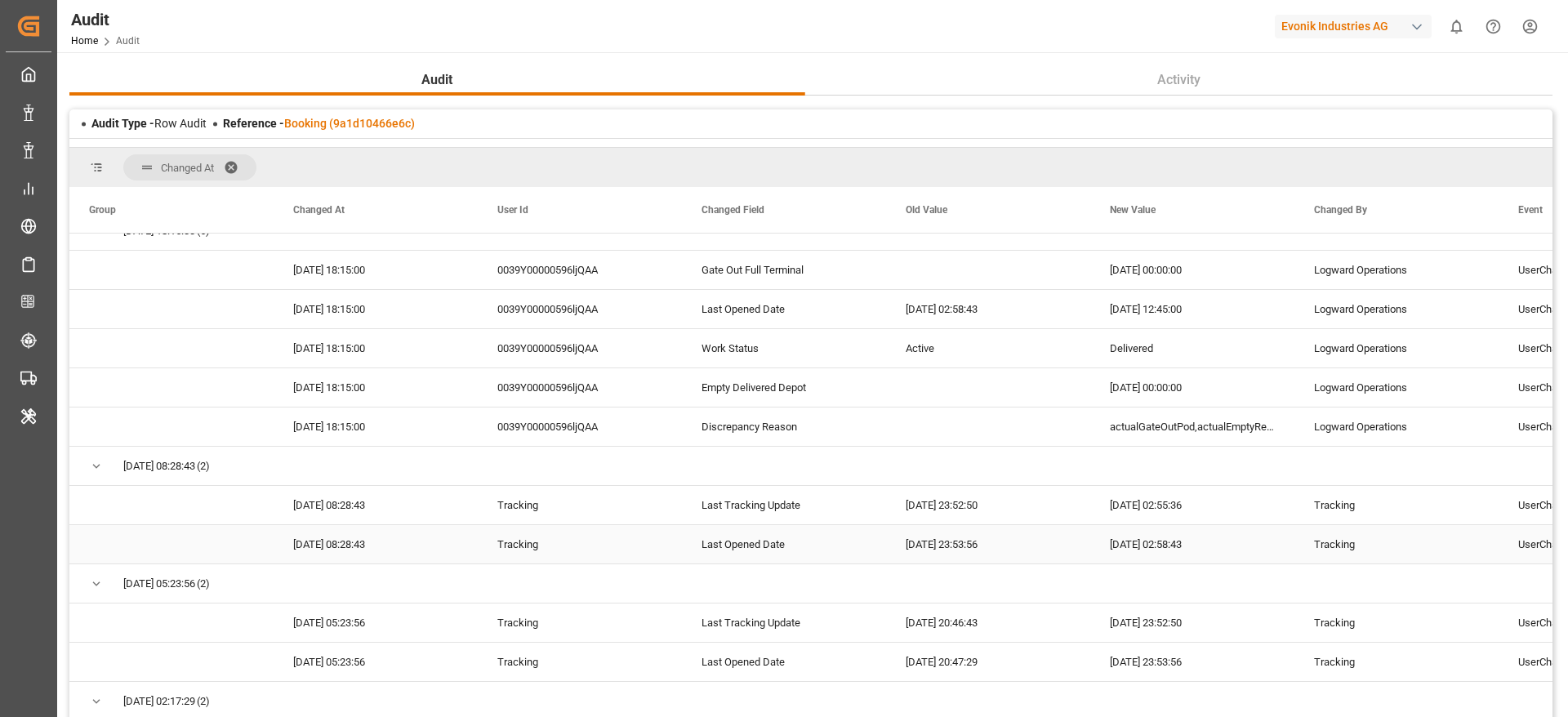
scroll to position [0, 0]
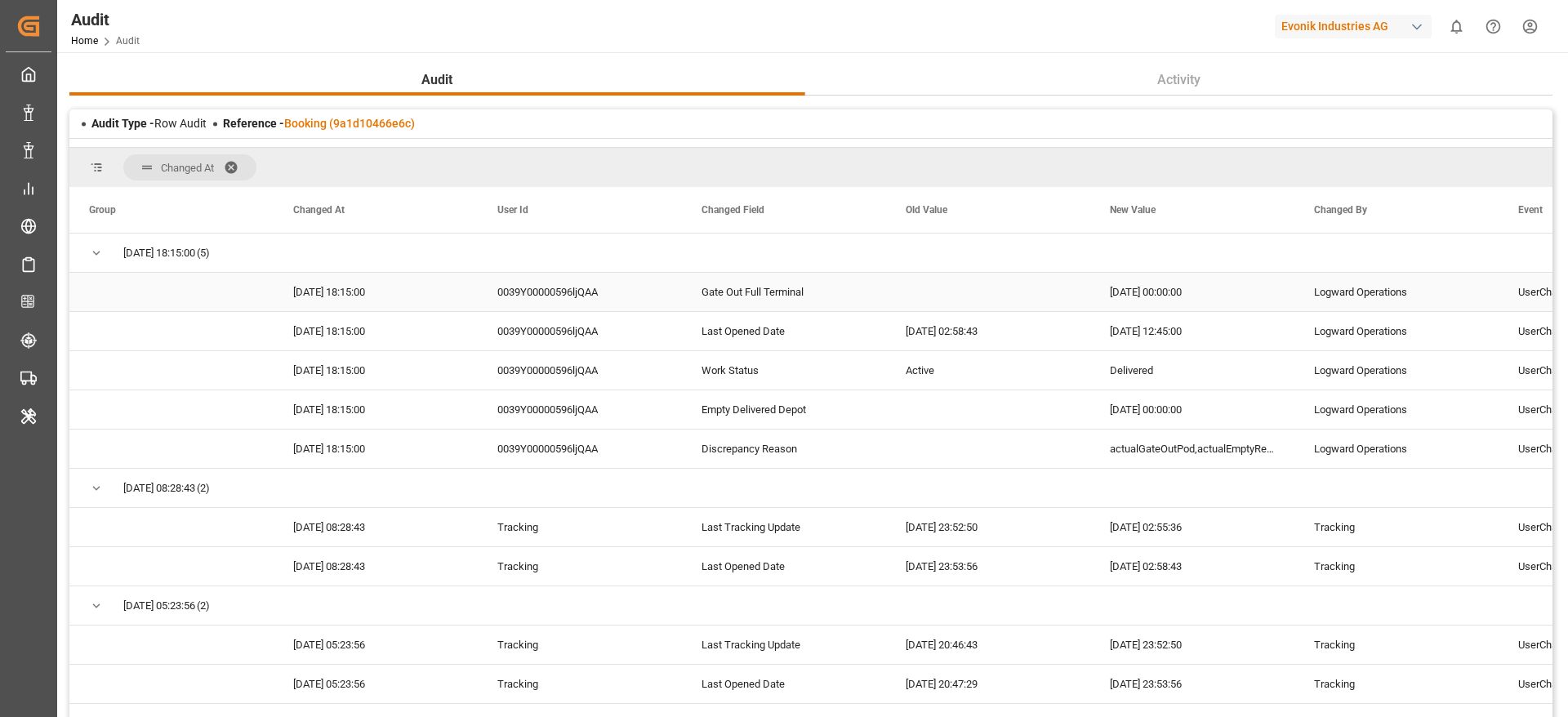
click at [1157, 298] on div "[DATE] 00:00:00" at bounding box center [1192, 292] width 204 height 39
click at [1142, 410] on div "[DATE] 00:00:00" at bounding box center [1192, 409] width 204 height 39
click at [369, 123] on link "Booking (9a1d10466e6c)" at bounding box center [349, 123] width 130 height 13
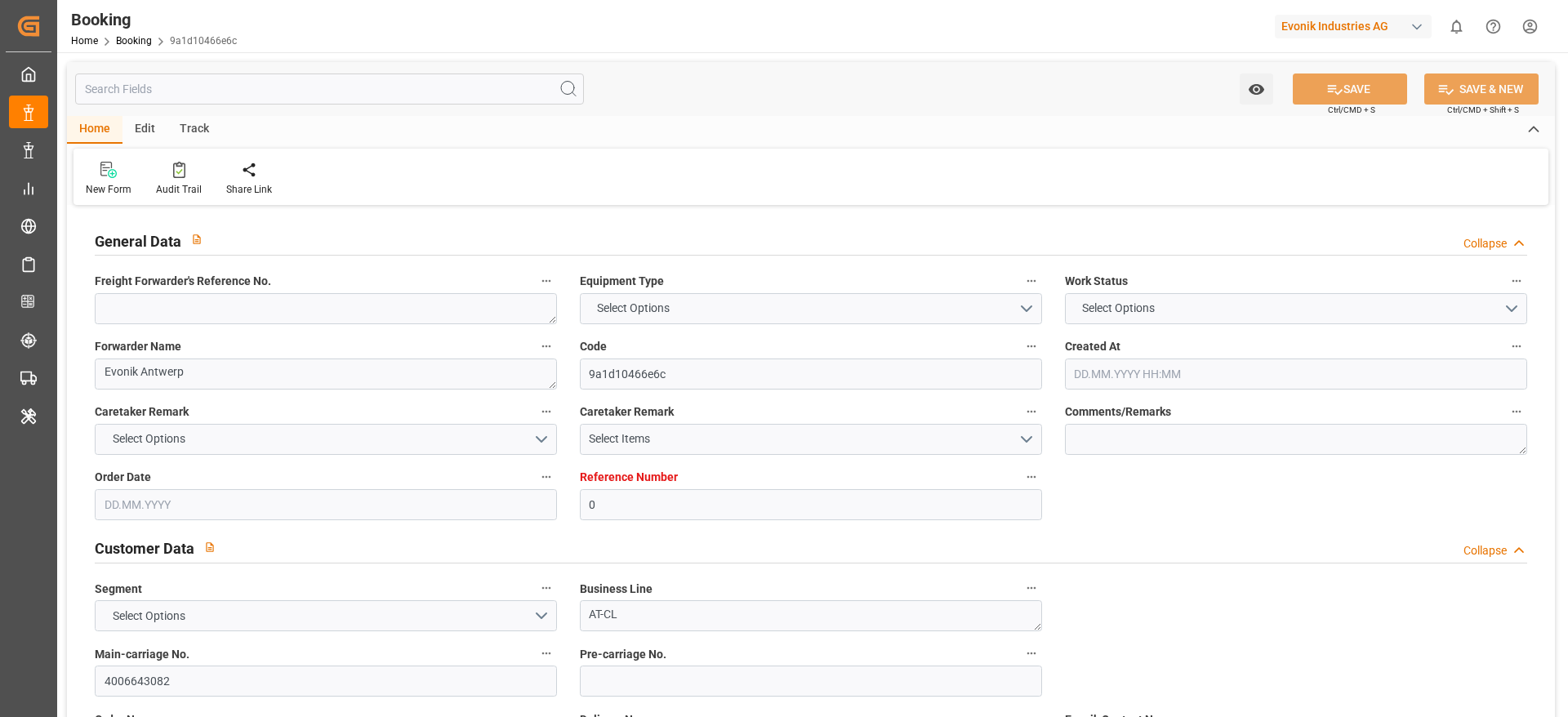
type input "0"
type input "9962603"
type input "ONE"
type input "Ocean Network Express"
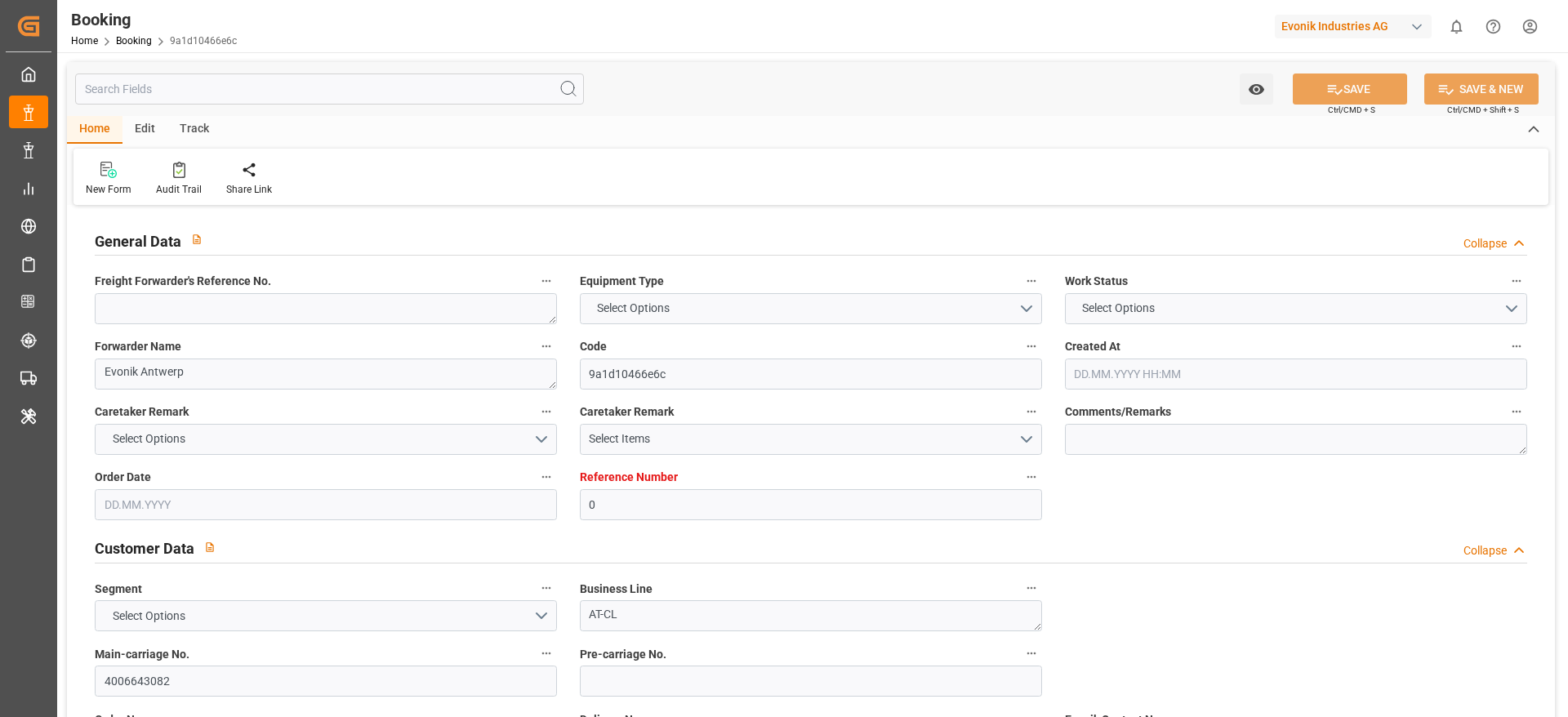
type input "BEANR"
type input "JPUKB"
type input "74"
type input "KRPUS"
type input "0"
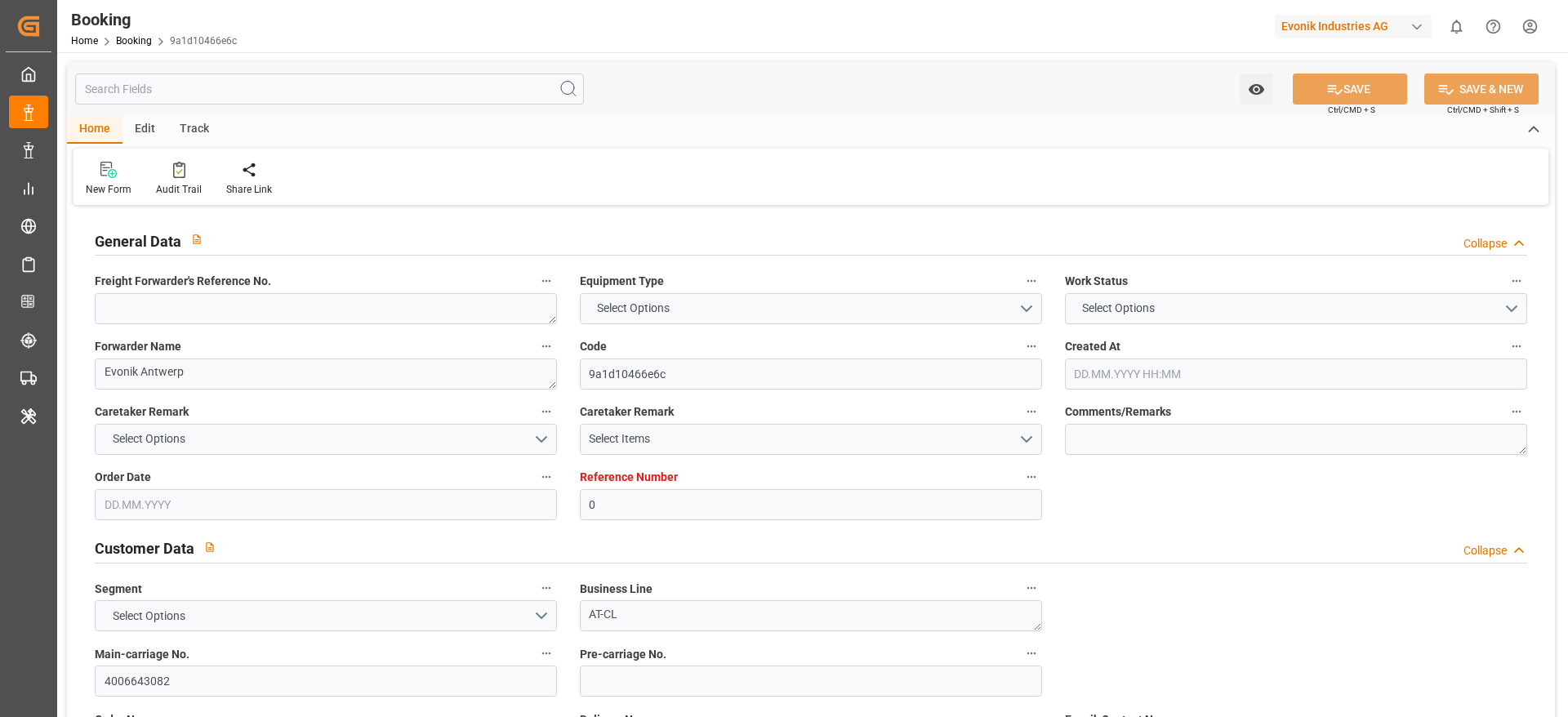
type input "BEANR"
type input "JPUKB"
type input "9907392"
type input "[DATE] 14:41"
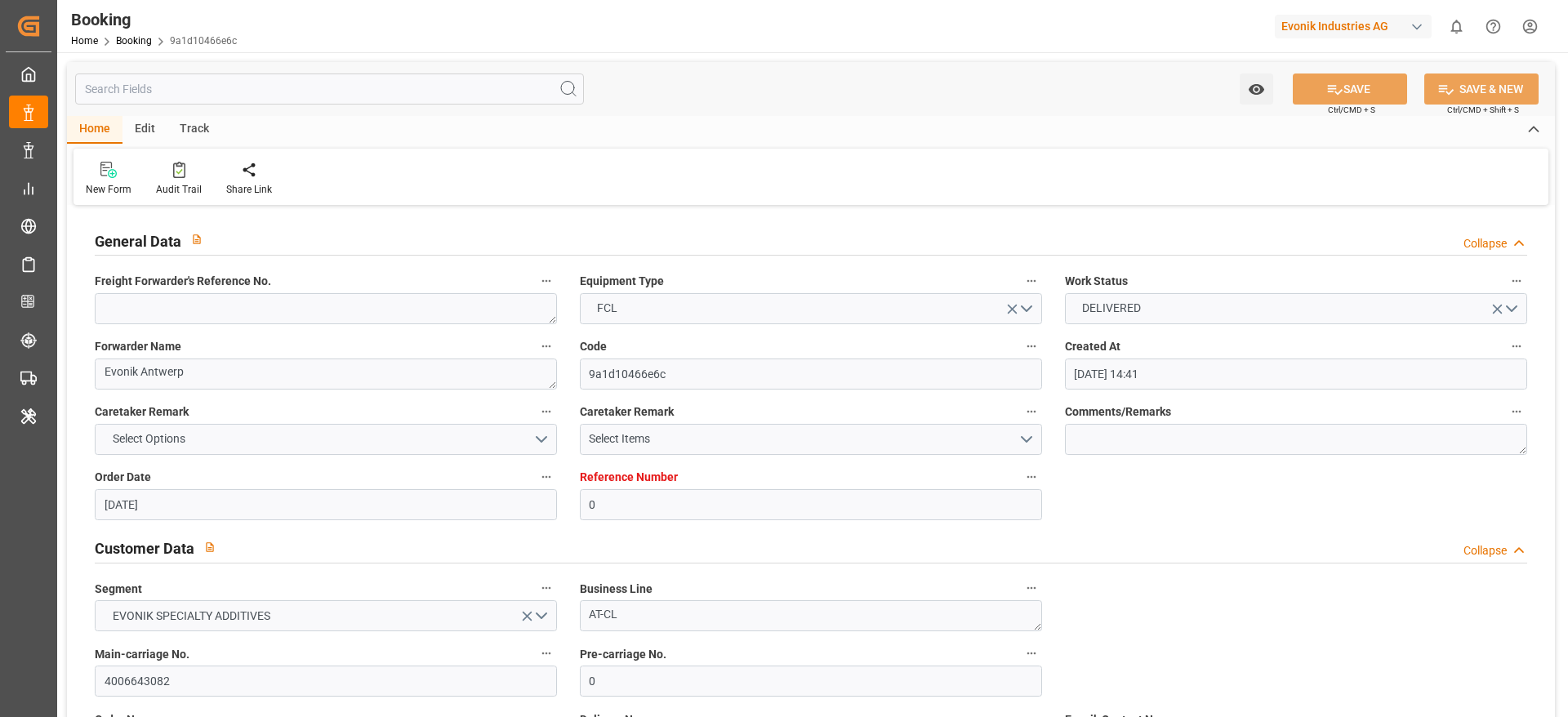
type input "[DATE]"
type input "[DATE] 16:35"
type input "[DATE] 00:00"
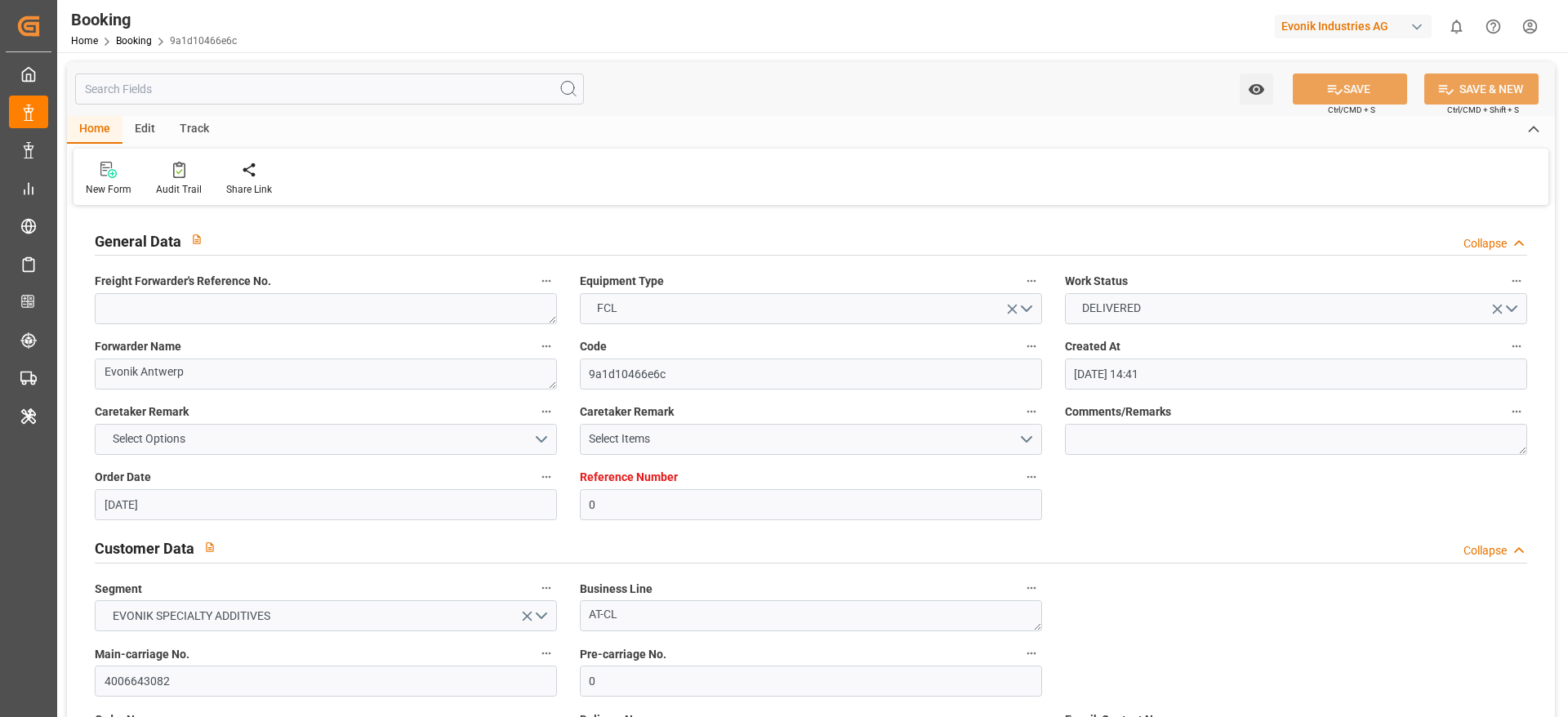
type input "[DATE] 16:35"
type input "[DATE] 16:57"
type input "[DATE] 23:00"
type input "[DATE] 00:00"
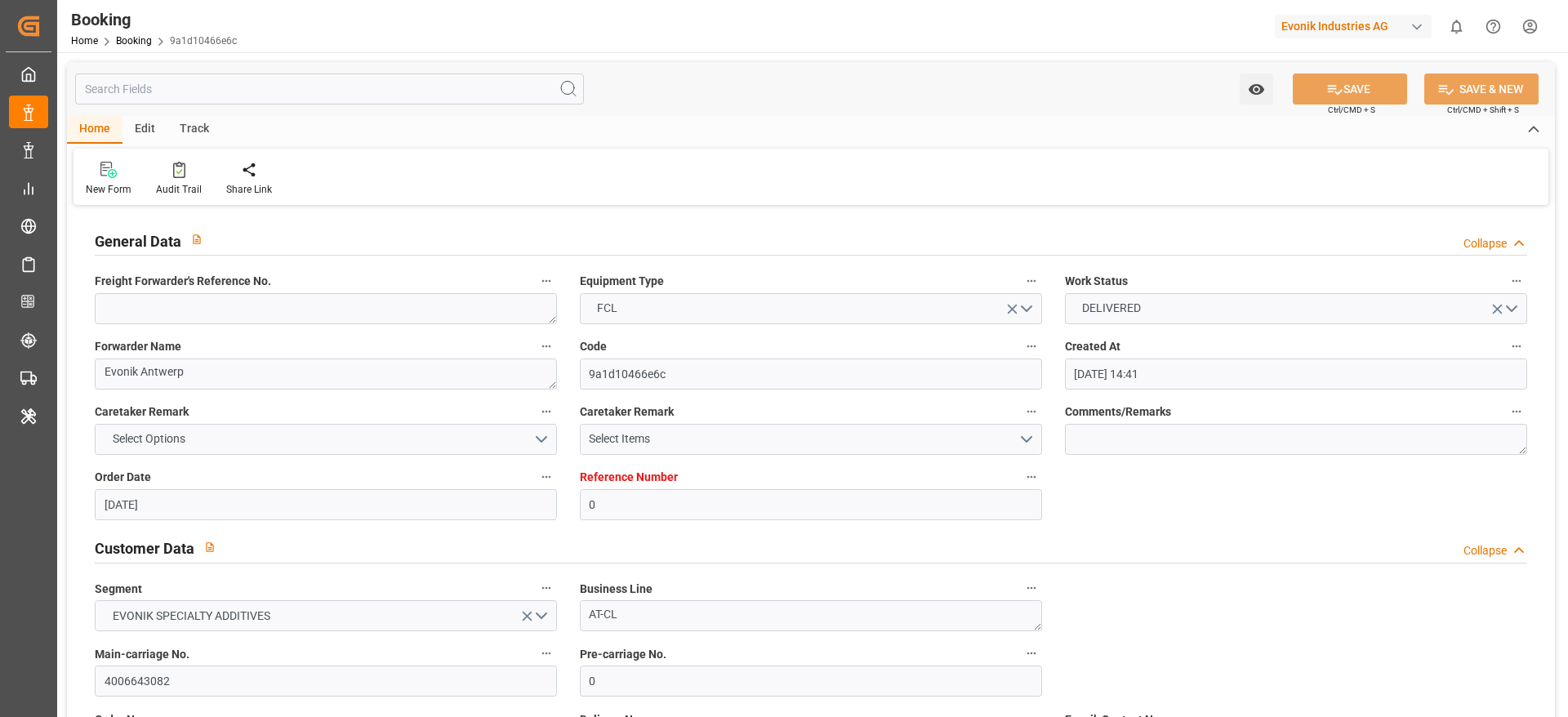
type input "[DATE] 00:00"
type input "[DATE] 09:32"
type input "[DATE] 19:30"
type input "[DATE] 00:00"
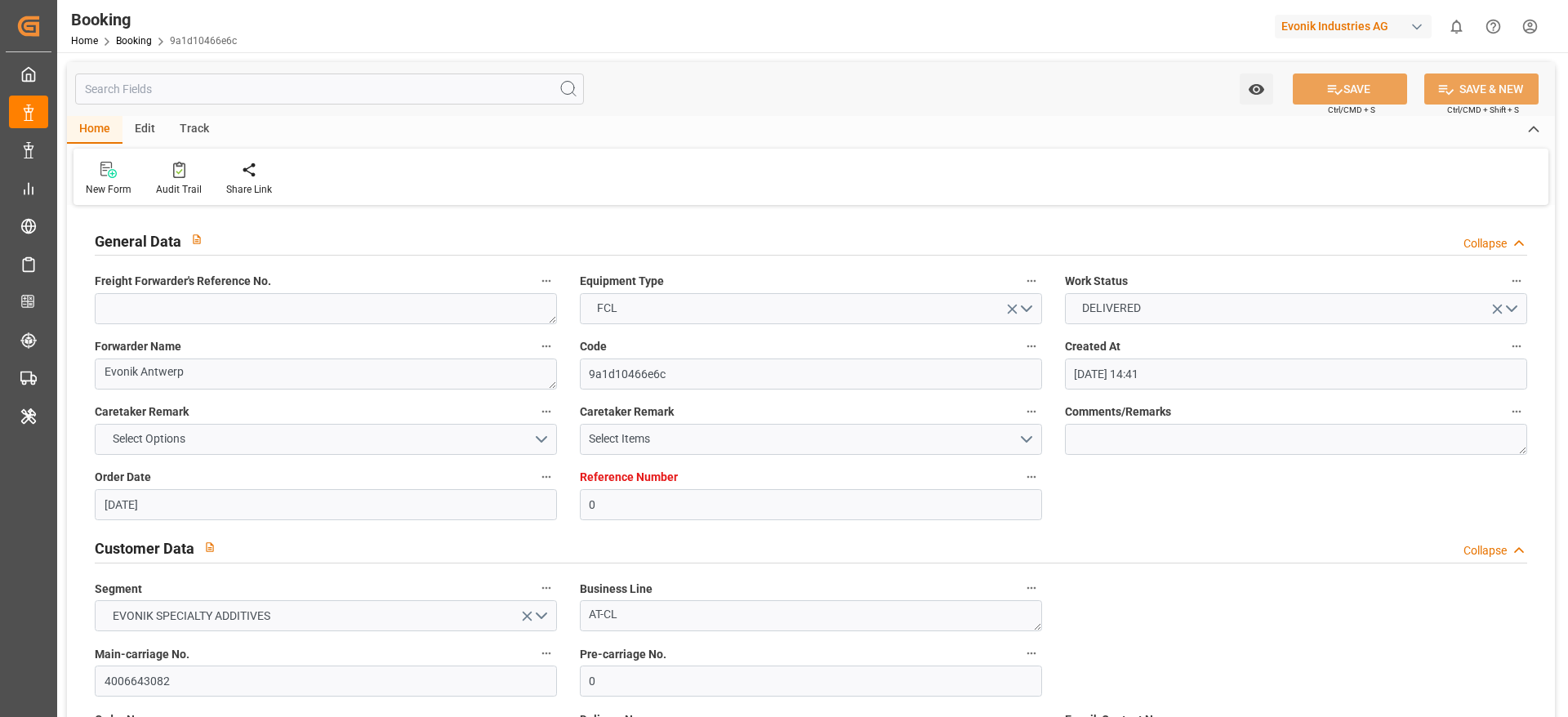
type input "[DATE] 00:00"
type input "[DATE] 08:00"
type input "[DATE] 14:00"
type input "[DATE] 00:00"
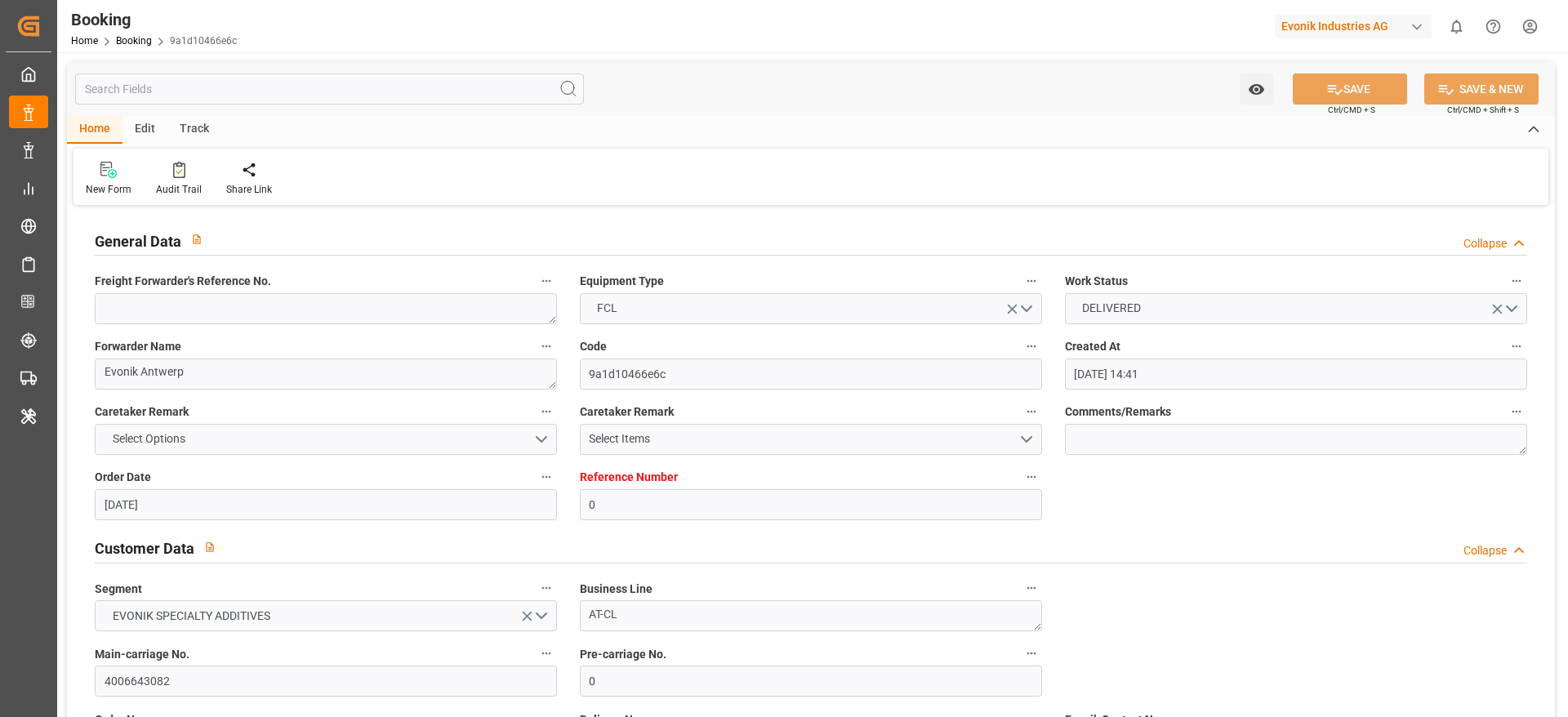
type input "[DATE] 12:45"
type input "[DATE]"
type input "[DATE] 00:00"
type input "[DATE] 09:46"
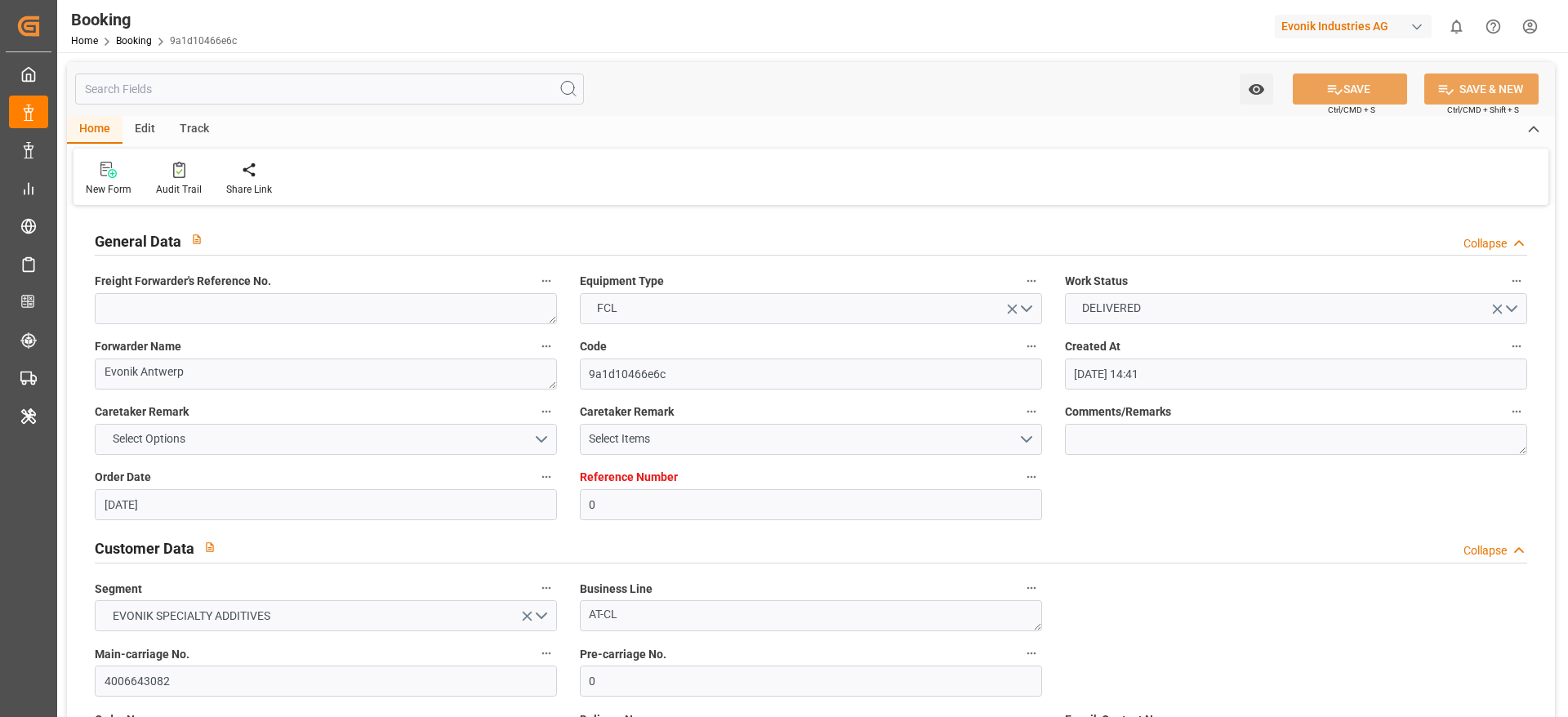
type input "[DATE] 21:00"
type input "[DATE] 09:46"
type input "[DATE] 14:53"
type input "[DATE] 05:40"
type input "[DATE] 15:31"
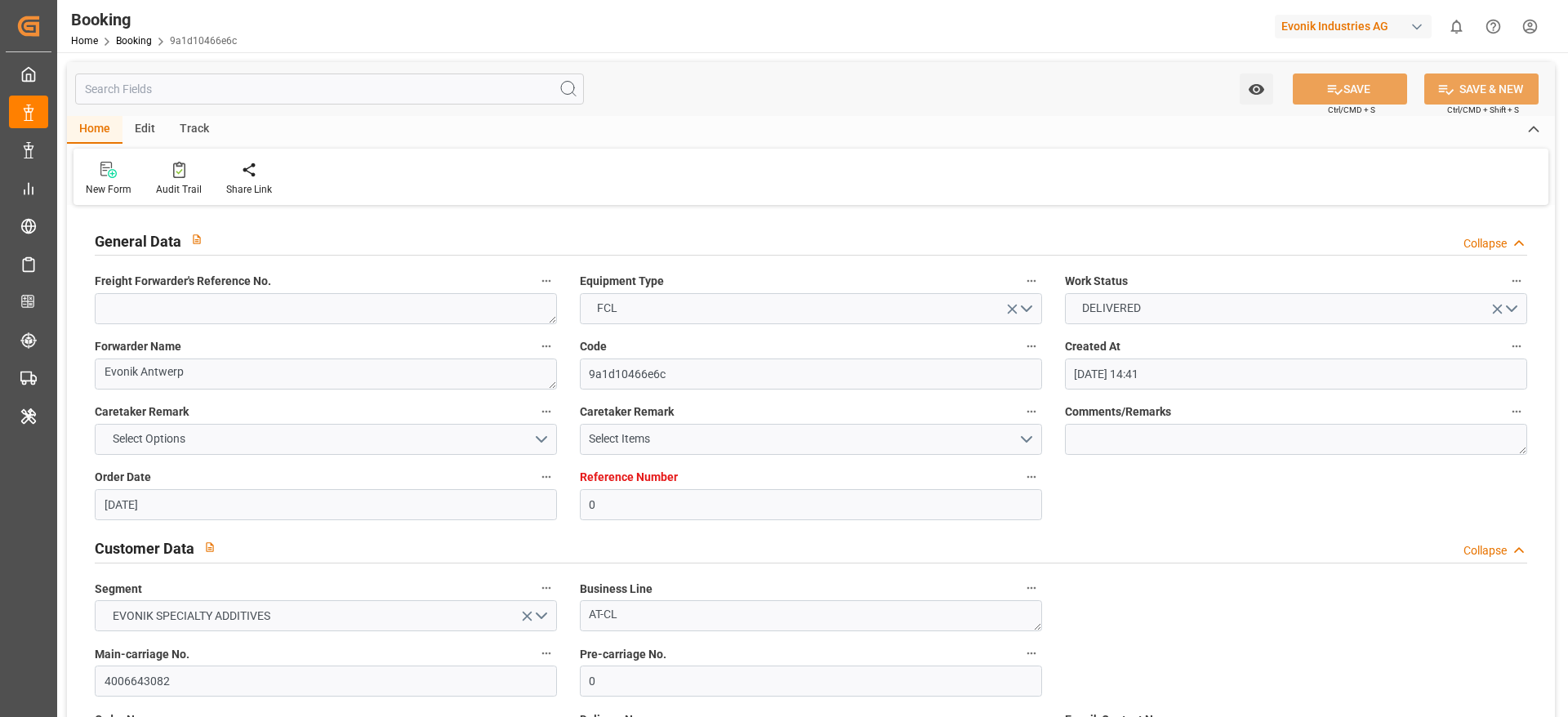
type input "[DATE] 16:35"
type input "[DATE] 17:09"
type input "[DATE] 00:00"
type input "[DATE] 09:33"
type input "[DATE] 01:30"
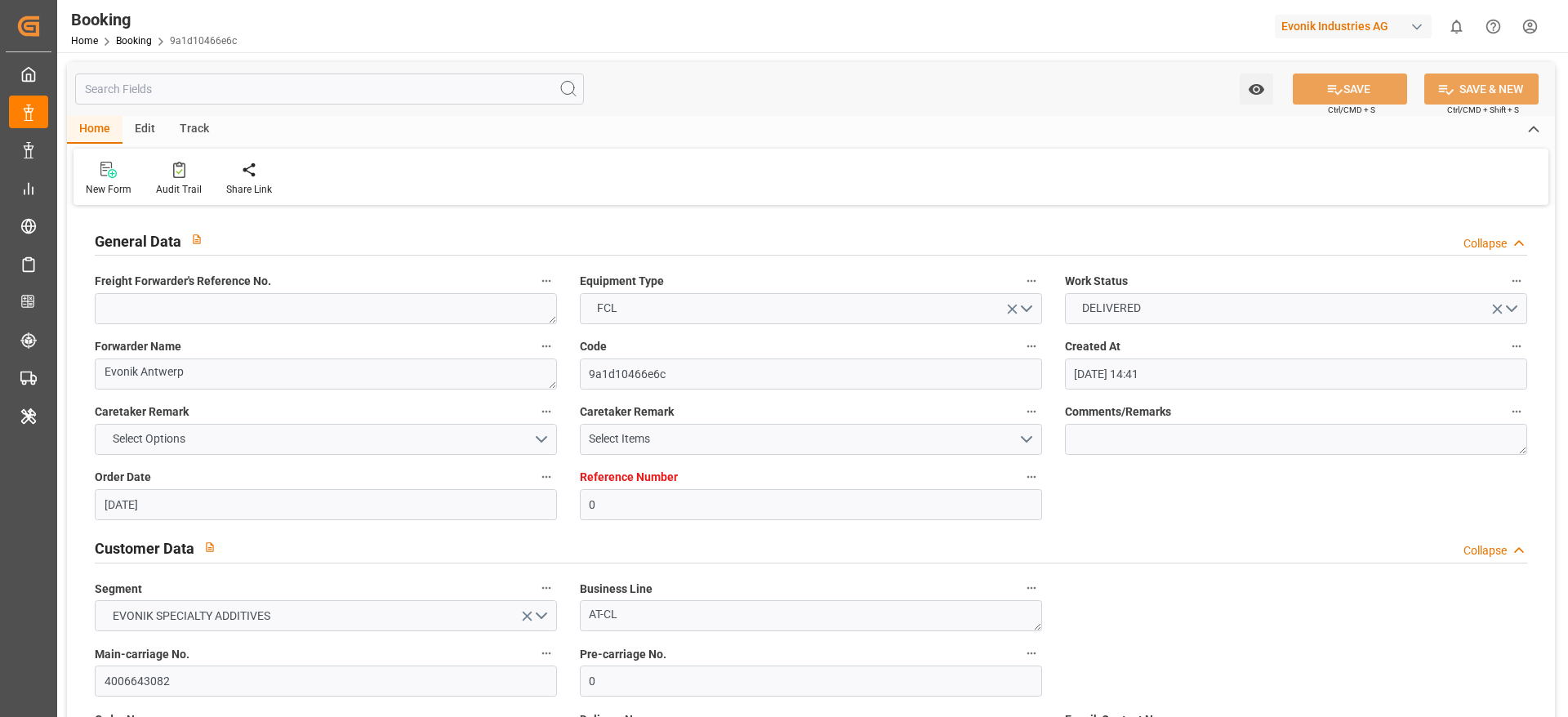
type input "[DATE] 23:30"
type input "[DATE] 23:05"
type input "[DATE] 00:55"
type input "[DATE] 10:45"
type input "[DATE] 22:33"
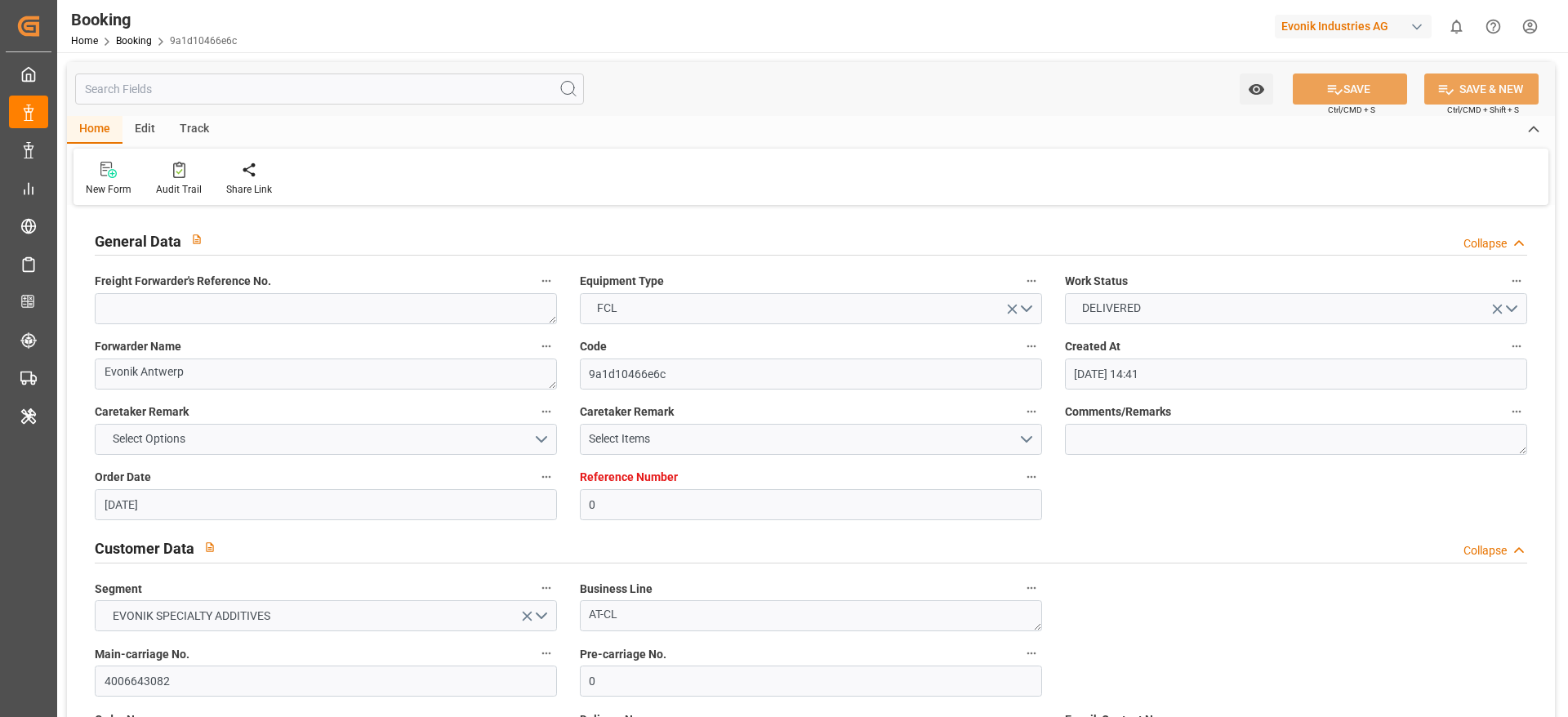
type input "[DATE] 19:30"
type input "[DATE] 08:00"
type input "[DATE] 12:13"
type input "[DATE] 09:30"
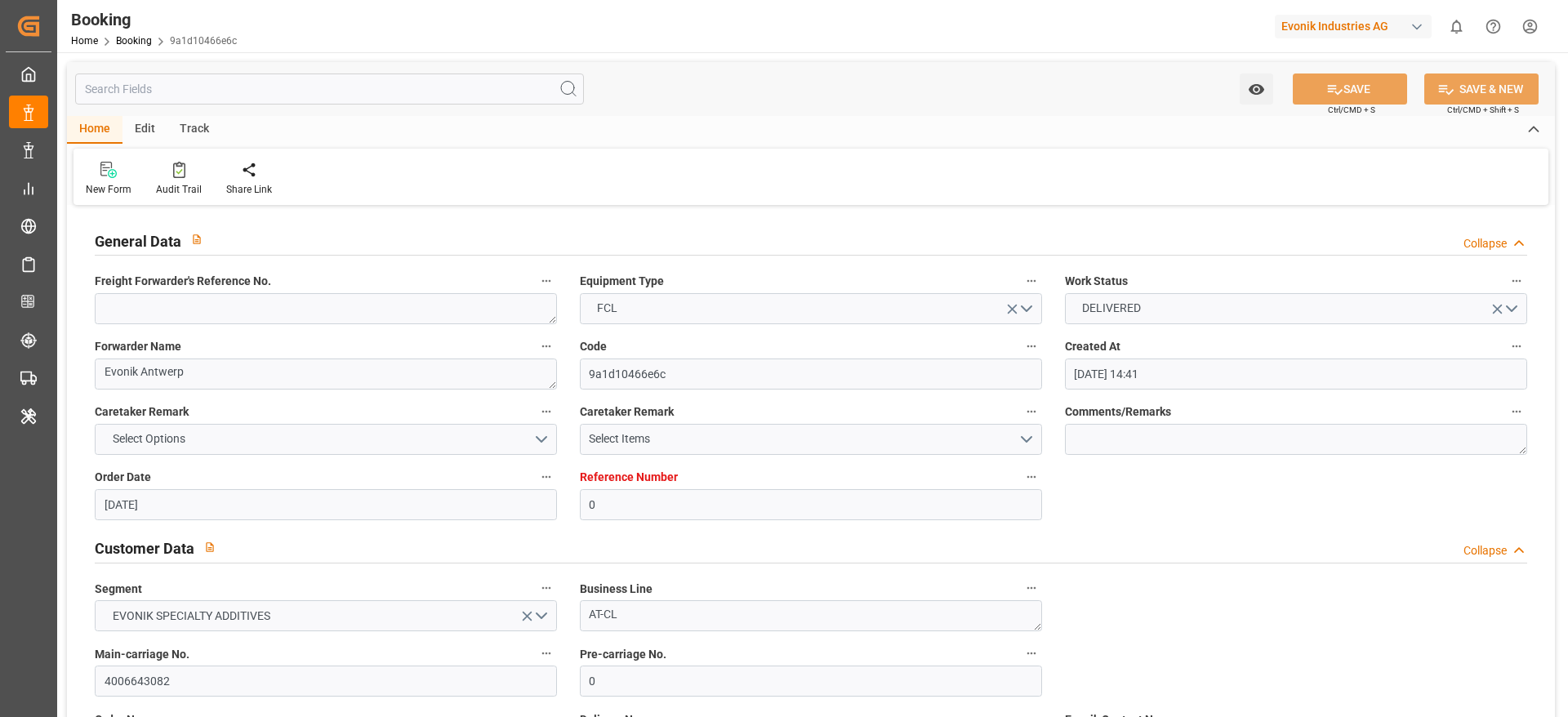
type input "[DATE] 13:51"
type input "[DATE] 14:00"
type input "[DATE] 23:00"
type input "[DATE] 06:01"
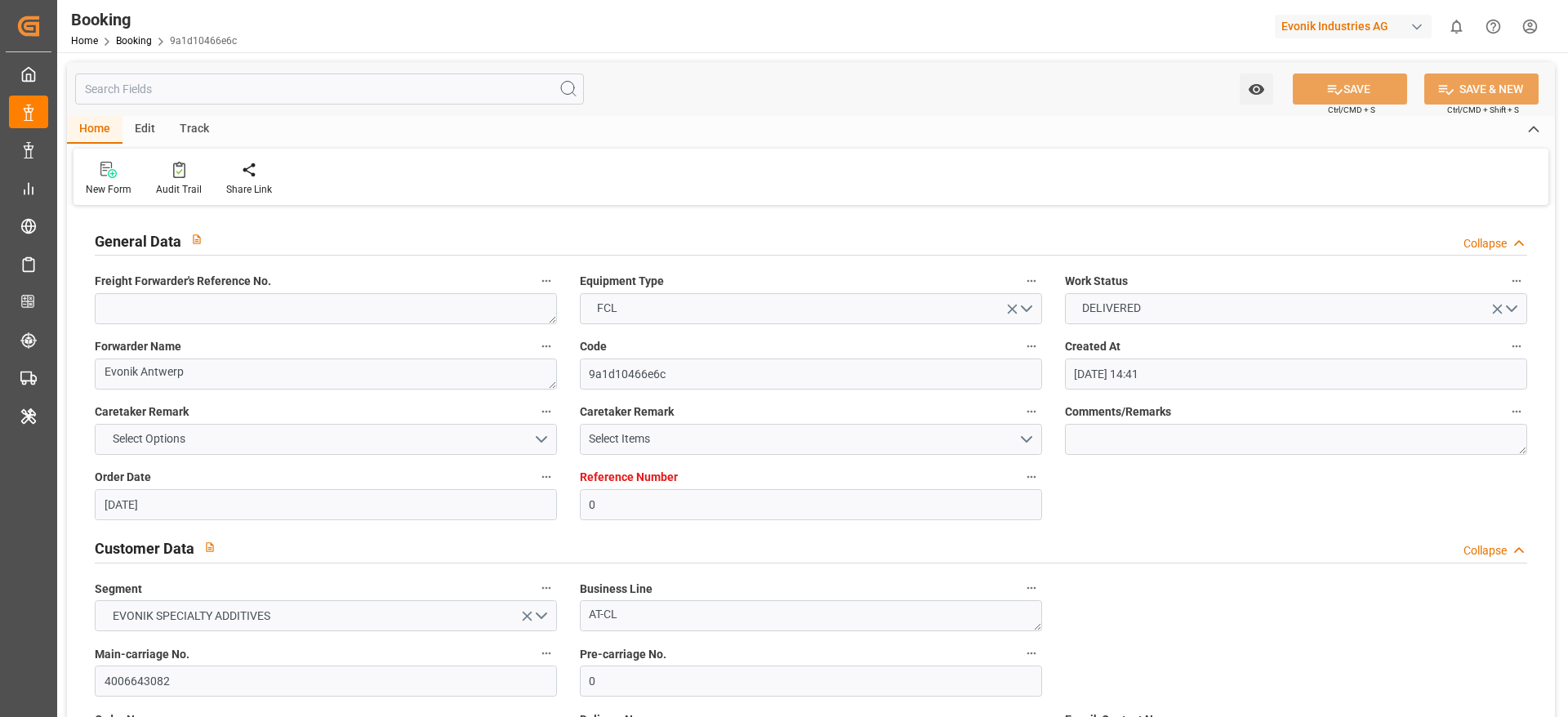
type input "[DATE] 00:30"
type input "[DATE] 15:30"
type input "[DATE] 05:00"
type input "[DATE] 20:00"
type input "[DATE] 06:01"
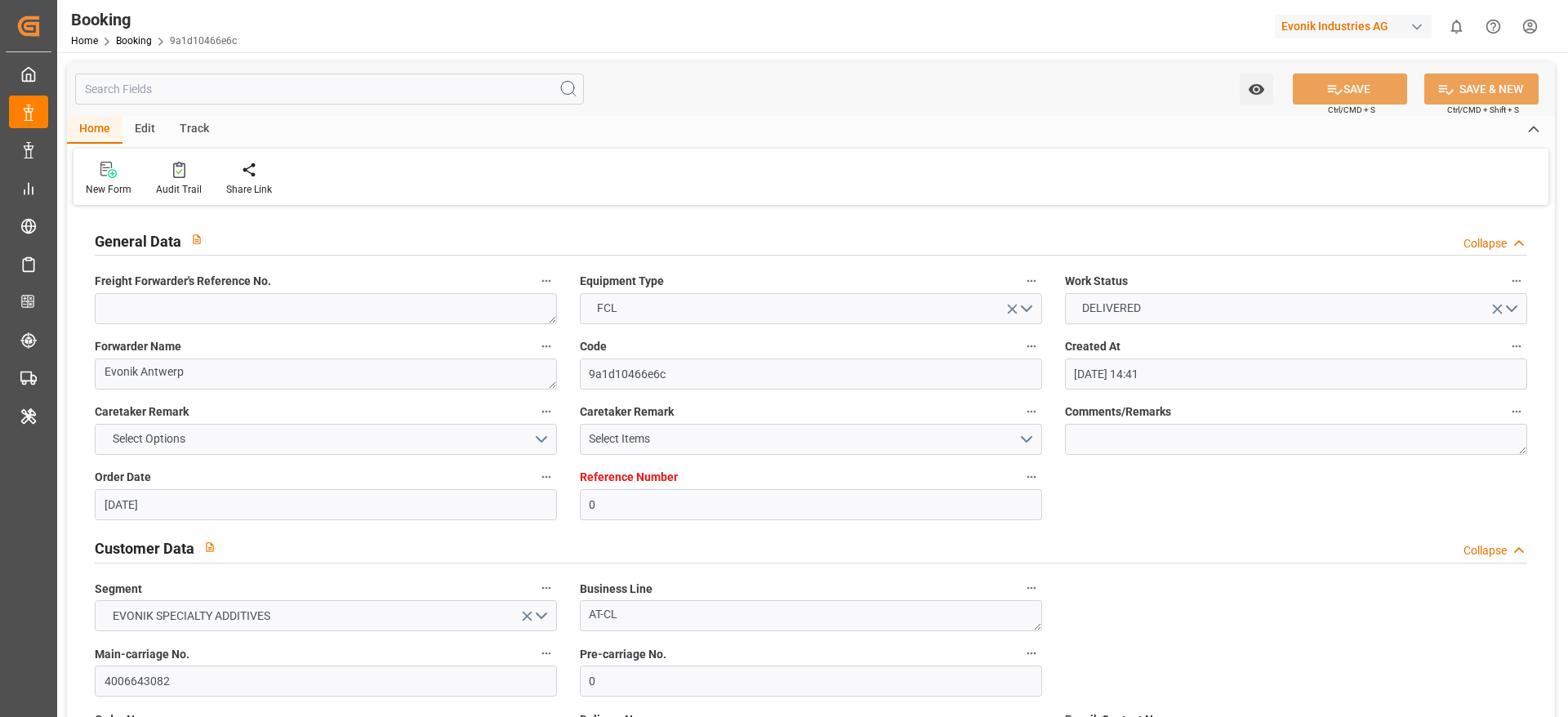
type input "[DATE] 02:00"
type input "[DATE] 11:00"
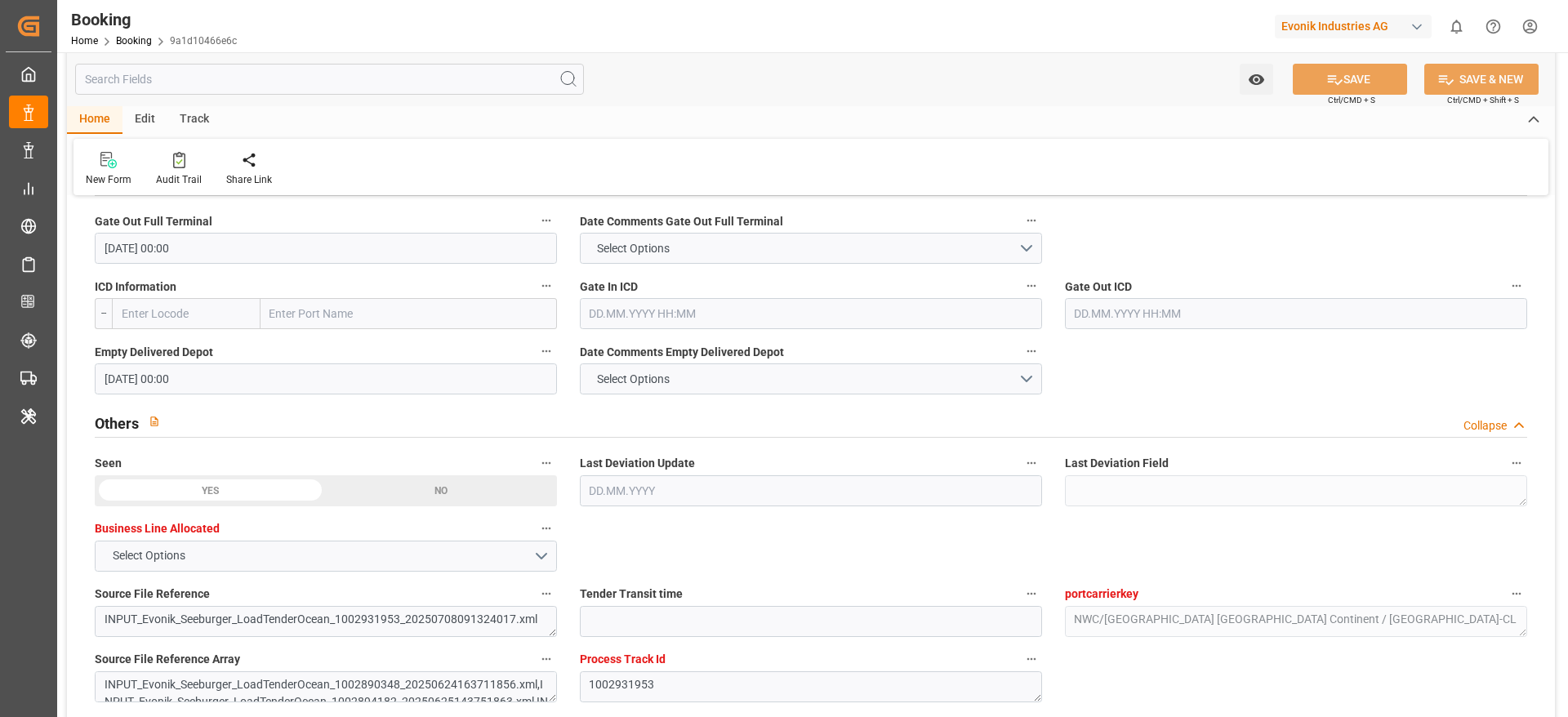
scroll to position [2447, 0]
click at [178, 168] on div "Audit Trail" at bounding box center [178, 168] width 70 height 36
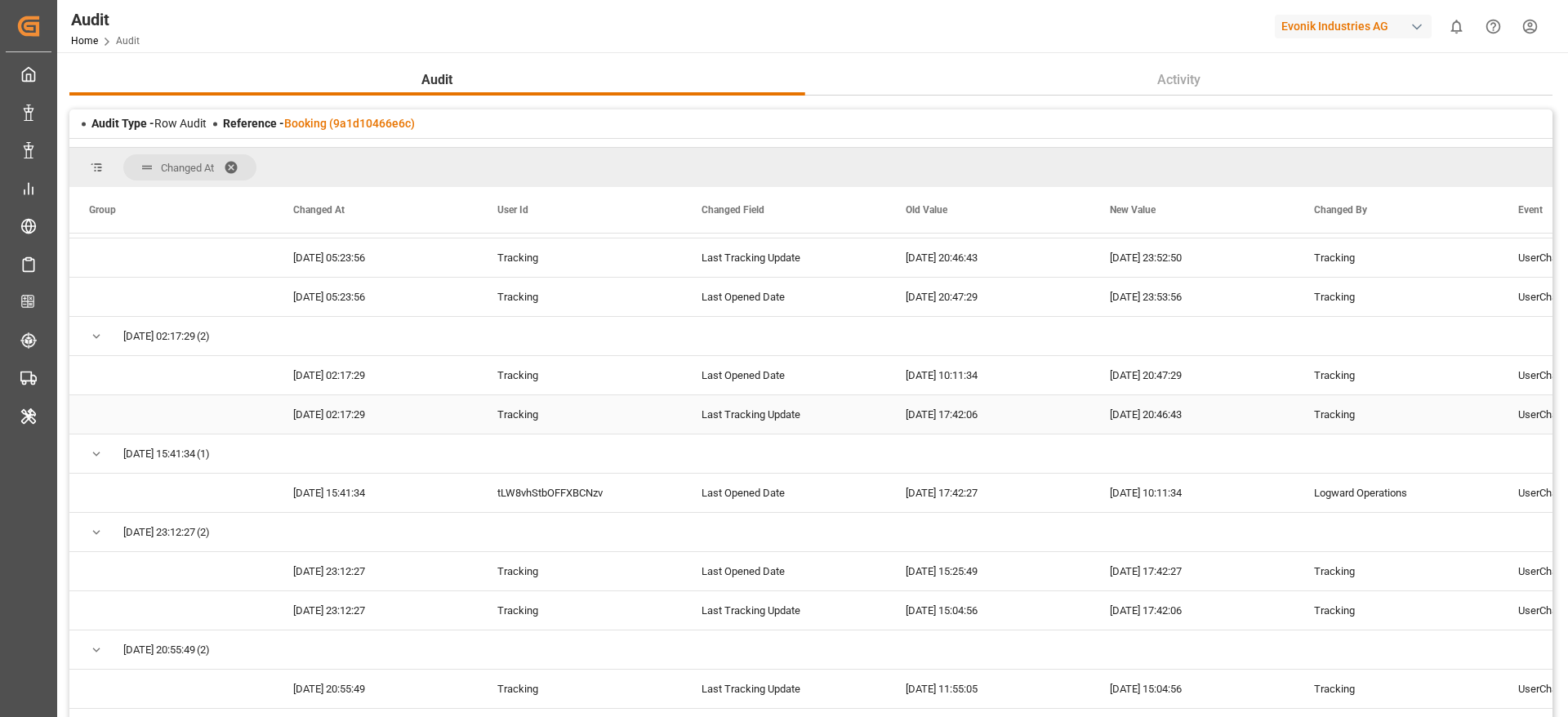
scroll to position [386, 0]
click at [937, 512] on div "[DATE] 17:42:27" at bounding box center [987, 493] width 204 height 39
click at [1174, 510] on div "[DATE] 10:11:34" at bounding box center [1192, 493] width 204 height 39
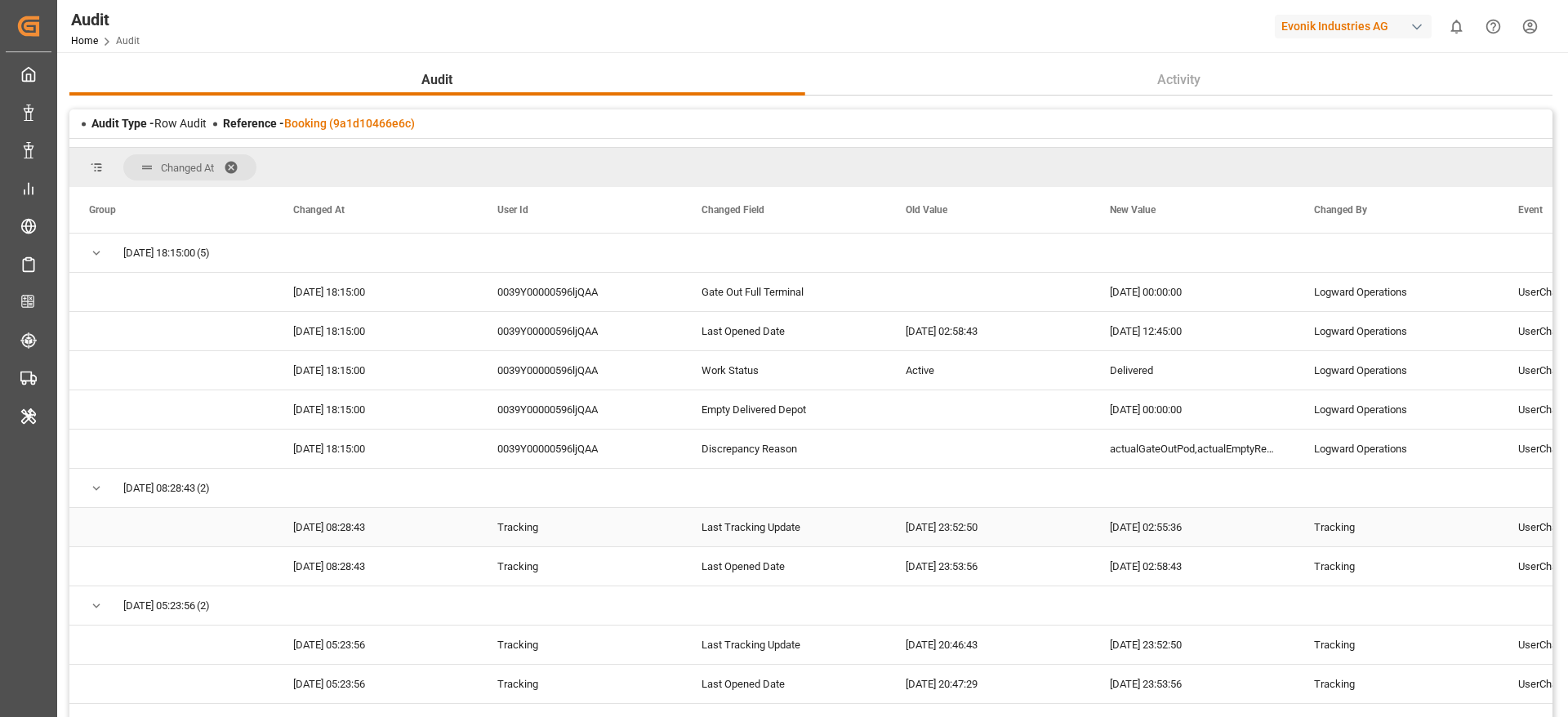
scroll to position [3, 0]
click at [1153, 293] on div "[DATE] 00:00:00" at bounding box center [1192, 289] width 204 height 39
click at [1154, 423] on div "[DATE] 00:00:00" at bounding box center [1192, 407] width 204 height 39
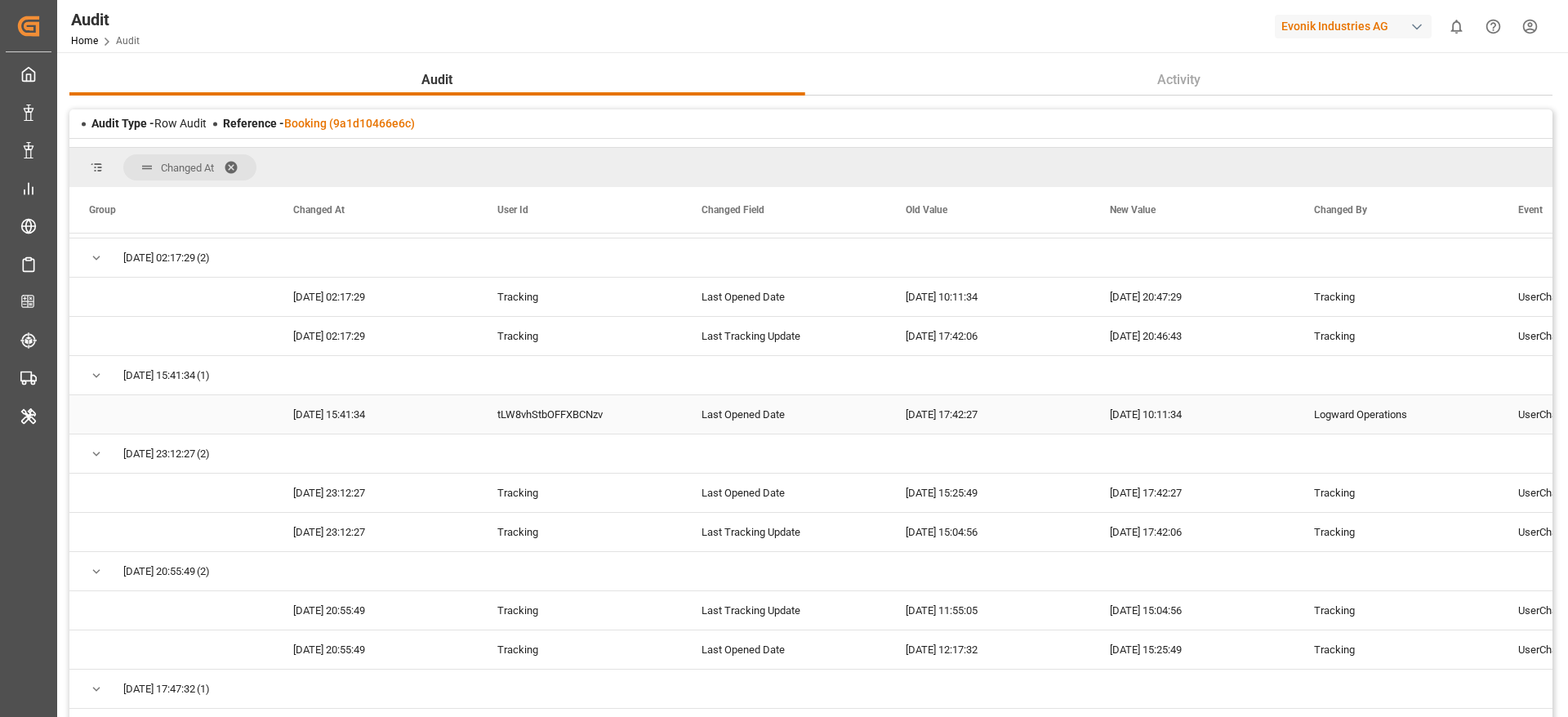
scroll to position [465, 0]
click at [701, 420] on div "Last Opened Date" at bounding box center [784, 415] width 204 height 39
click at [996, 417] on div "[DATE] 17:42:27" at bounding box center [987, 415] width 204 height 39
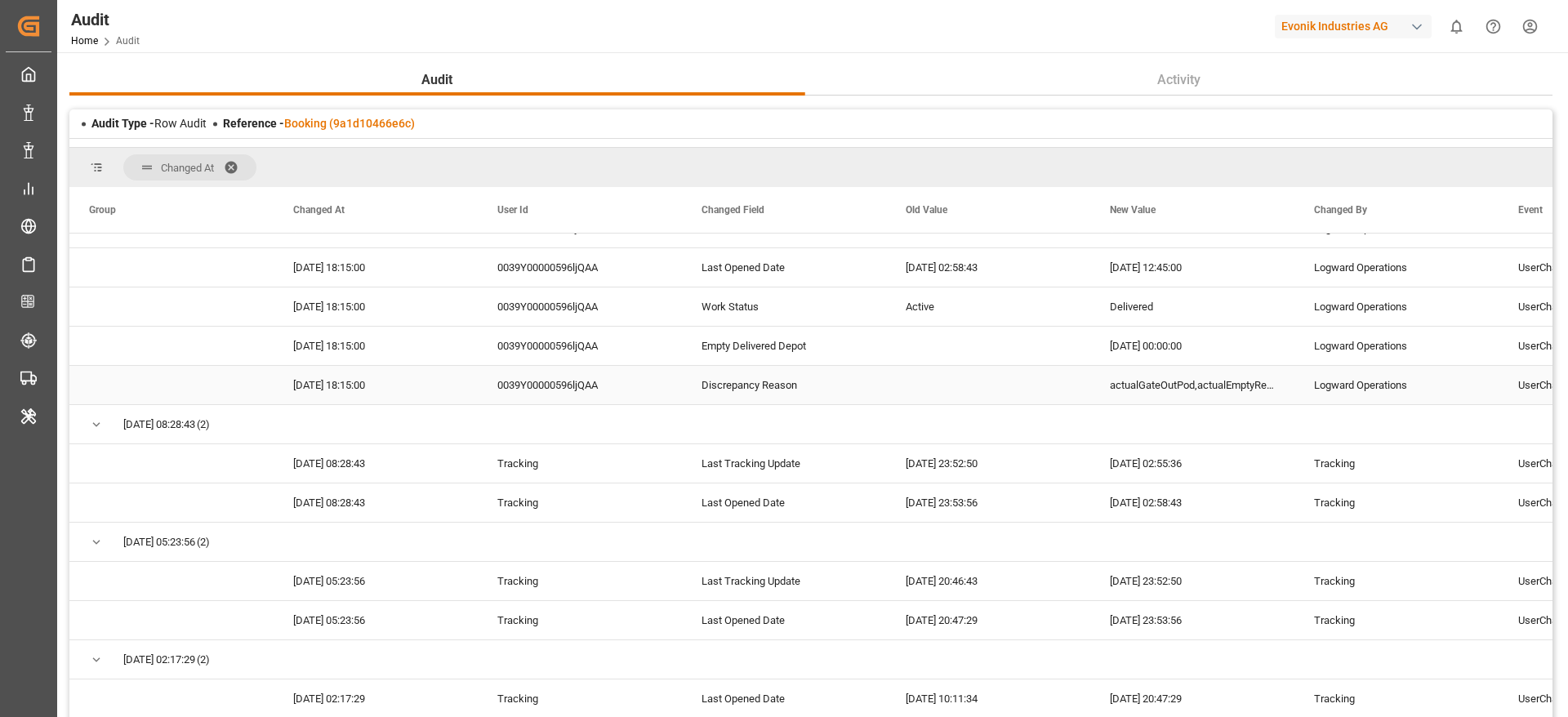
scroll to position [0, 0]
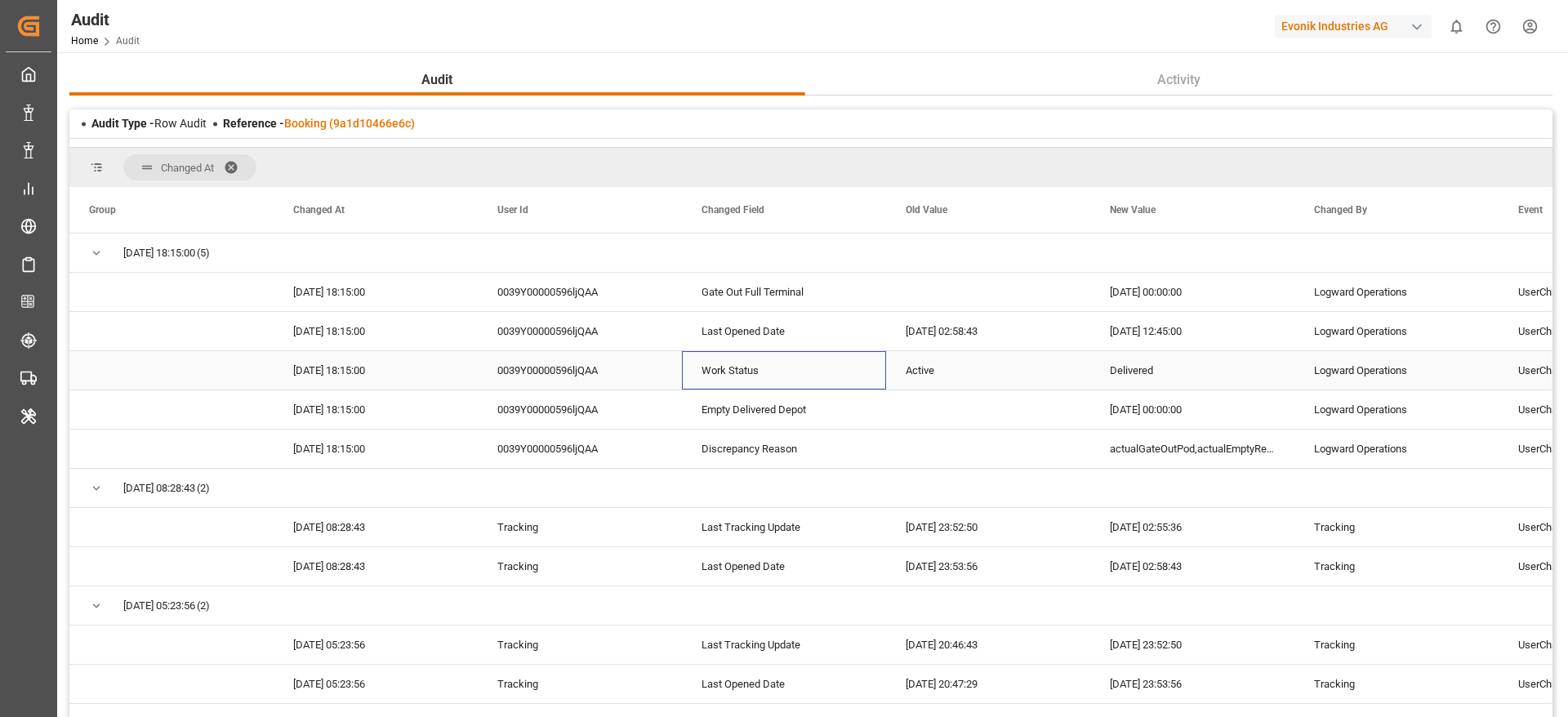
click at [805, 360] on div "Work Status" at bounding box center [784, 371] width 204 height 39
click at [778, 290] on div "Gate Out Full Terminal" at bounding box center [784, 292] width 204 height 39
click at [766, 311] on div "[DATE] 18:15:00 0039Y00000596ljQAA Gate Out Full Terminal [DATE] 00:00:00 Logwa…" at bounding box center [1192, 292] width 2246 height 39
click at [766, 314] on div "Last Opened Date" at bounding box center [784, 331] width 204 height 39
click at [768, 382] on div "Work Status" at bounding box center [784, 371] width 204 height 39
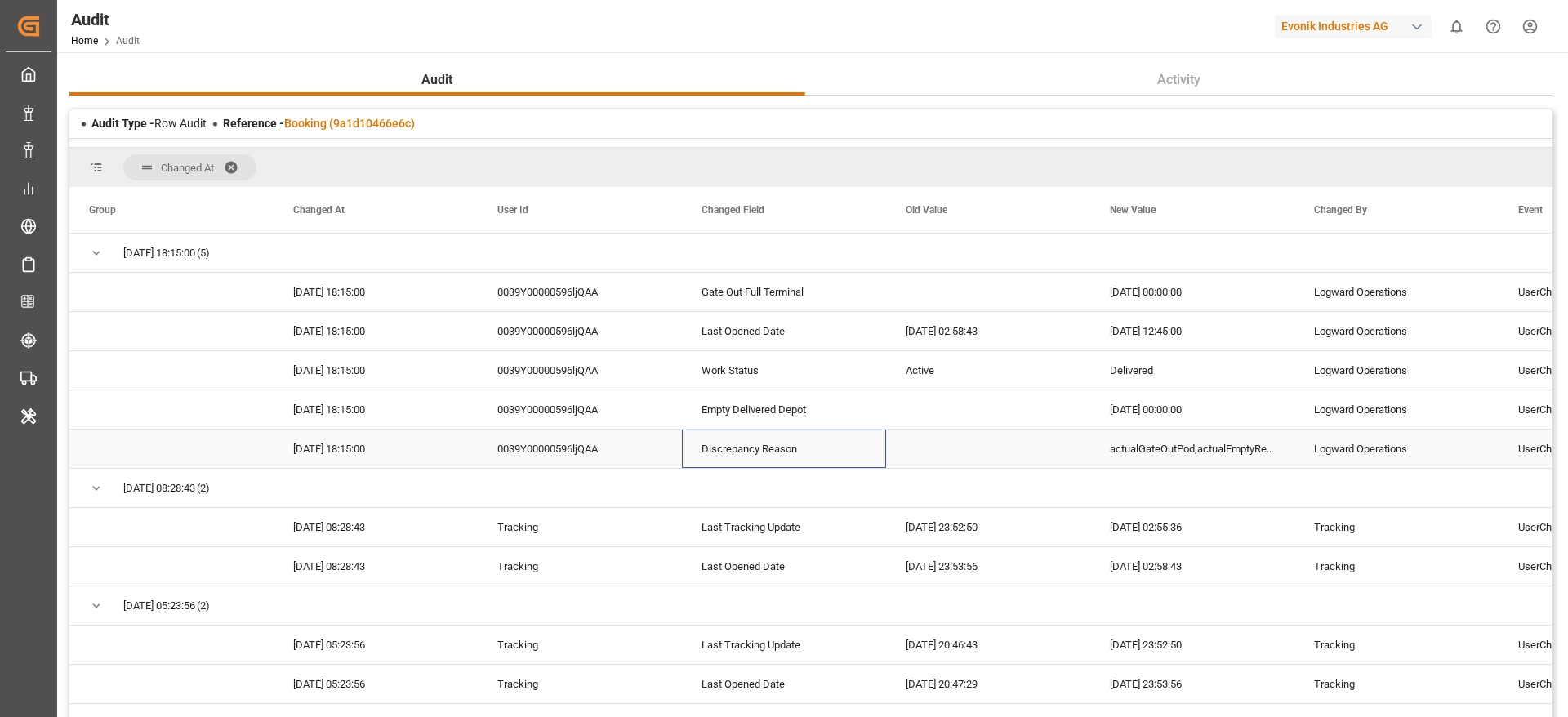
click at [771, 430] on div "Discrepancy Reason" at bounding box center [784, 449] width 204 height 39
click at [776, 362] on div "Work Status" at bounding box center [784, 371] width 204 height 39
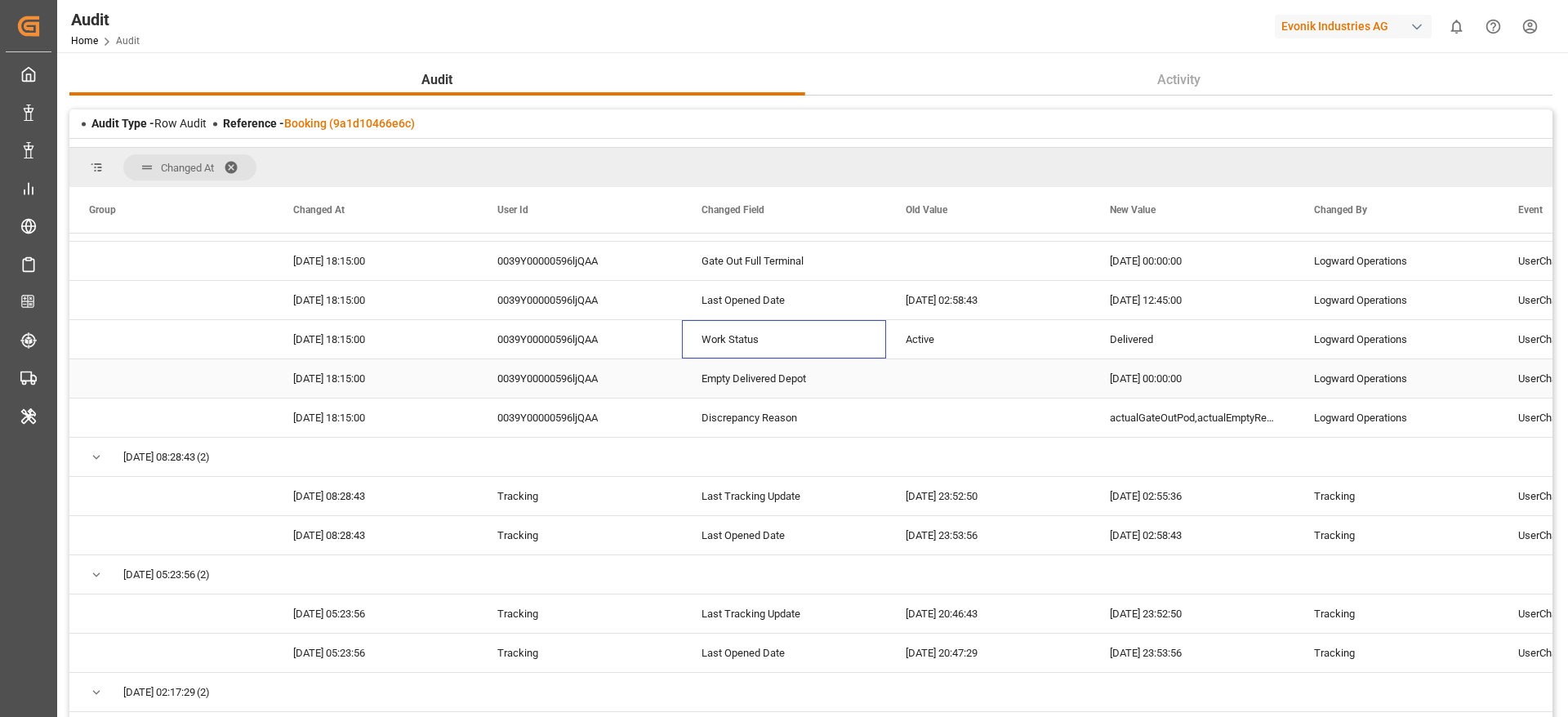
scroll to position [30, 0]
click at [717, 394] on div "Empty Delivered Depot" at bounding box center [784, 380] width 204 height 39
drag, startPoint x: 717, startPoint y: 394, endPoint x: 728, endPoint y: 384, distance: 14.9
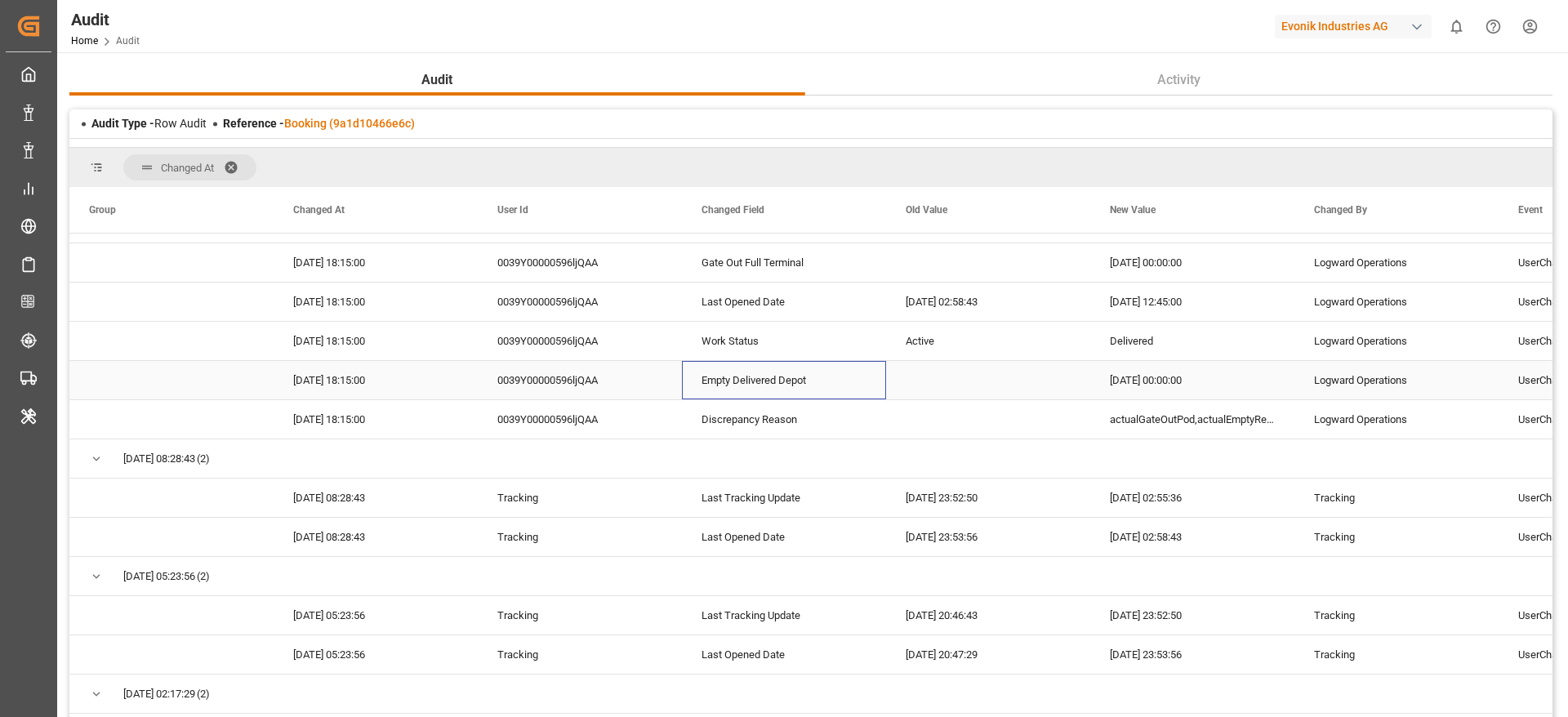
click at [728, 384] on div "Empty Delivered Depot" at bounding box center [784, 380] width 204 height 39
drag, startPoint x: 728, startPoint y: 384, endPoint x: 709, endPoint y: 384, distance: 19.0
click at [709, 384] on div "Empty Delivered Depot" at bounding box center [784, 380] width 204 height 39
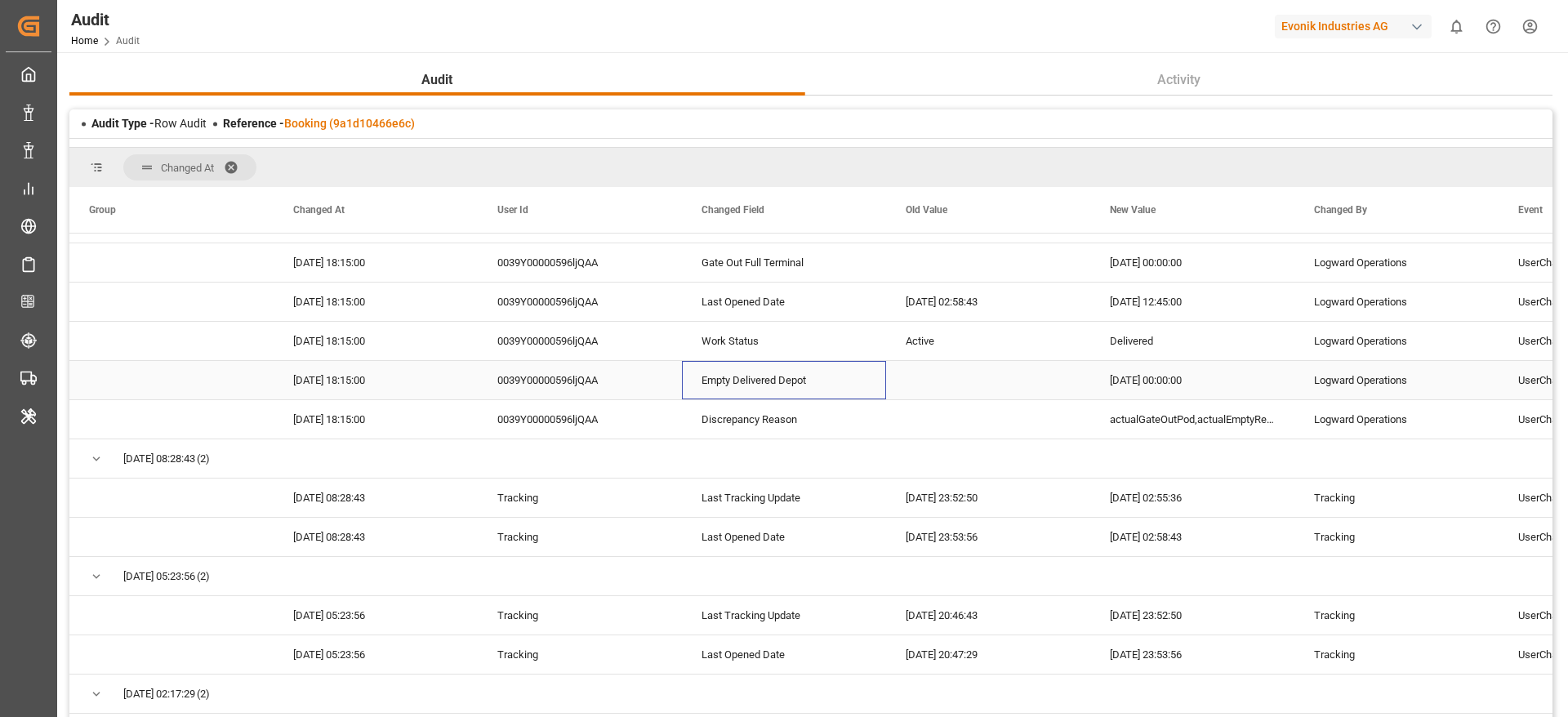
click at [709, 384] on div "Empty Delivered Depot" at bounding box center [784, 380] width 204 height 39
click at [755, 364] on div "Empty Delivered Depot" at bounding box center [784, 380] width 204 height 39
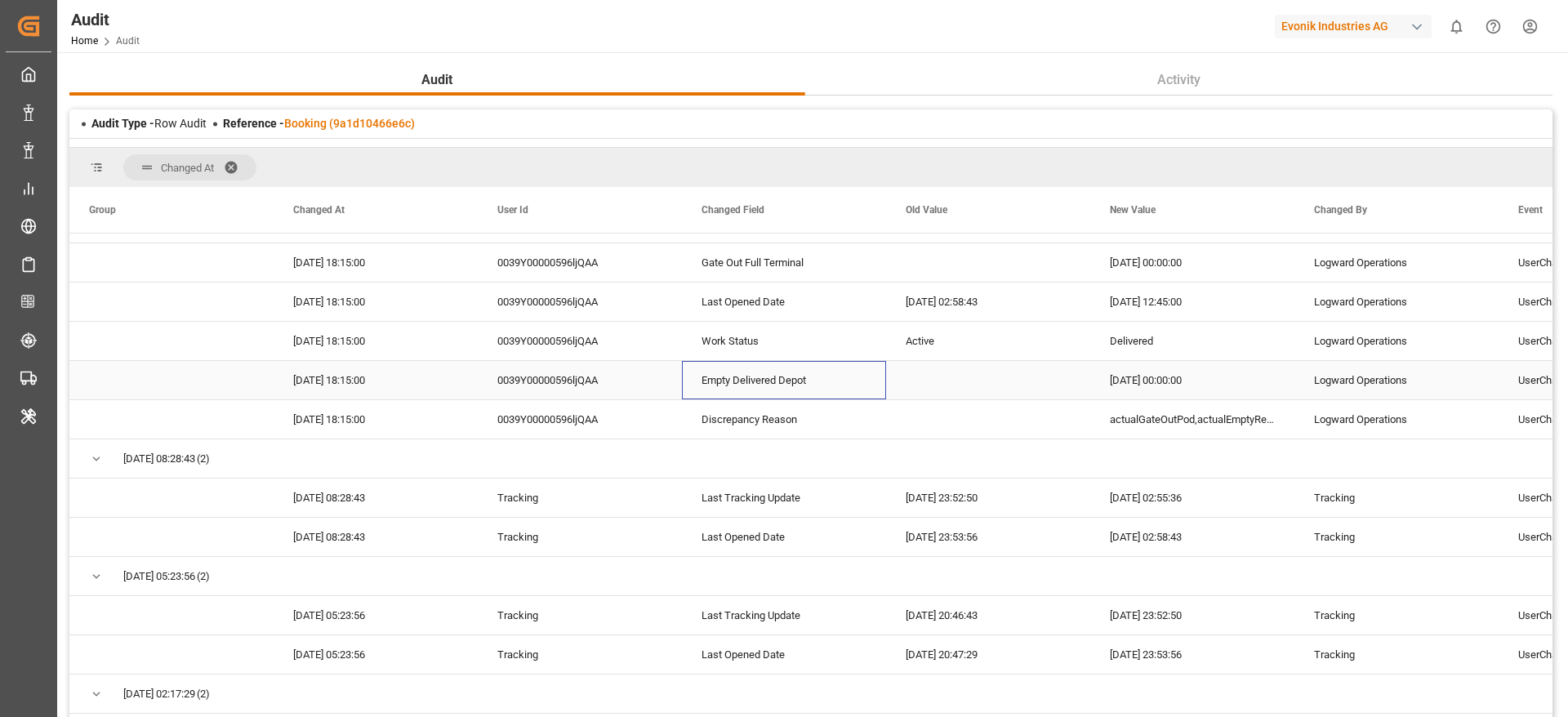
click at [755, 364] on div "Empty Delivered Depot" at bounding box center [784, 380] width 204 height 39
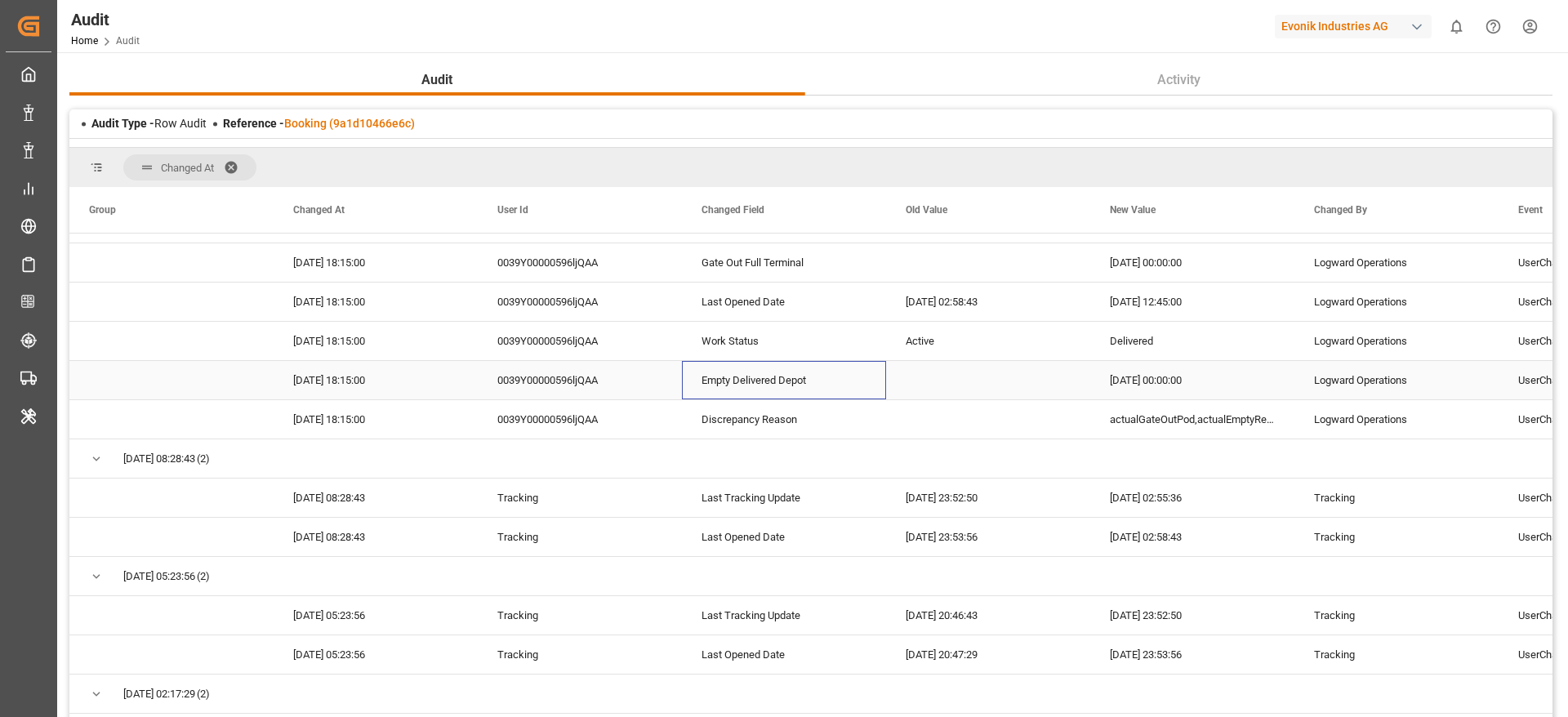
click at [755, 364] on div "Empty Delivered Depot" at bounding box center [784, 380] width 204 height 39
click at [790, 353] on div "Work Status" at bounding box center [784, 341] width 204 height 39
